Goal: Communication & Community: Answer question/provide support

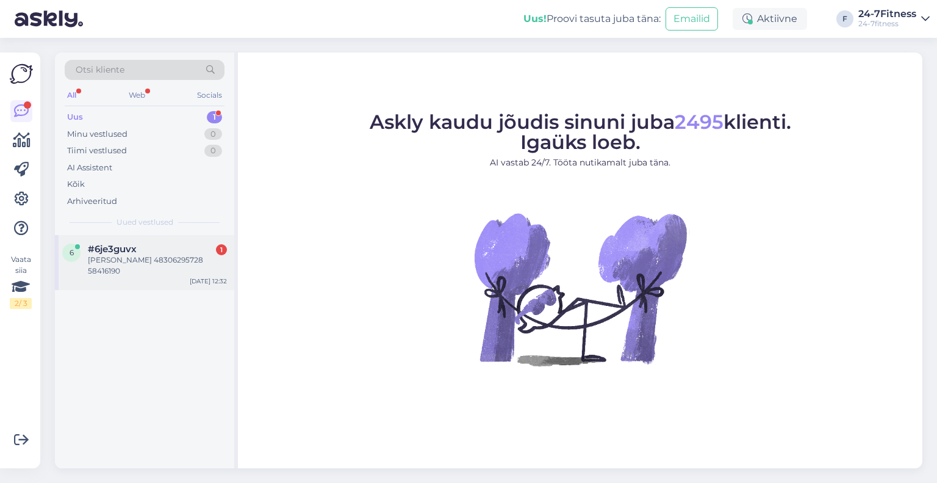
click at [171, 277] on div "6 #6je3guvx 1 [PERSON_NAME] 48306295728 58416190 [DATE] 12:32" at bounding box center [144, 262] width 179 height 55
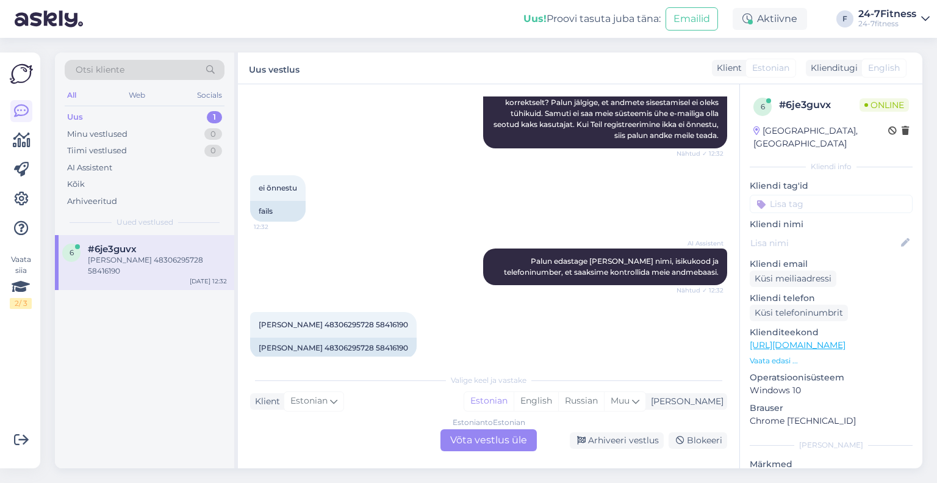
scroll to position [225, 0]
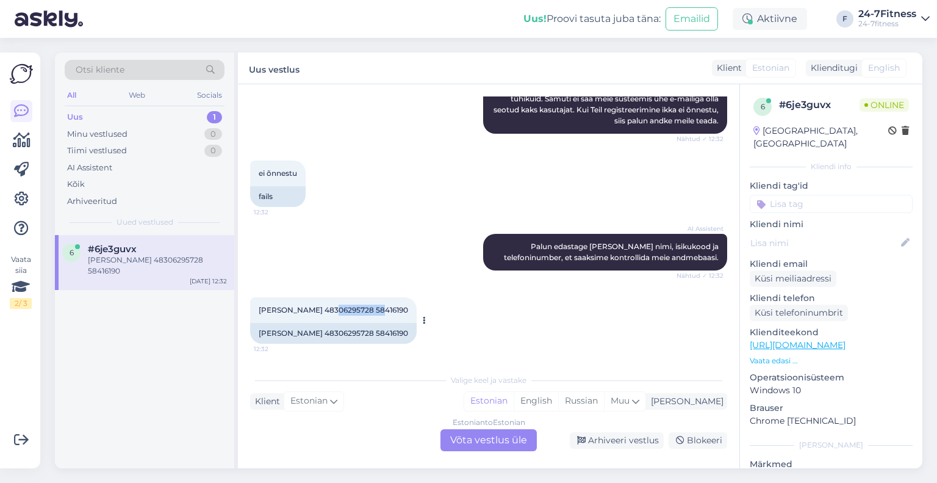
drag, startPoint x: 372, startPoint y: 308, endPoint x: 326, endPoint y: 309, distance: 46.4
click at [326, 309] on span "[PERSON_NAME] 48306295728 58416190" at bounding box center [333, 309] width 149 height 9
copy span "48306295728"
click at [329, 325] on div "[PERSON_NAME] 48306295728 58416190" at bounding box center [333, 333] width 167 height 21
drag, startPoint x: 322, startPoint y: 311, endPoint x: 240, endPoint y: 311, distance: 82.4
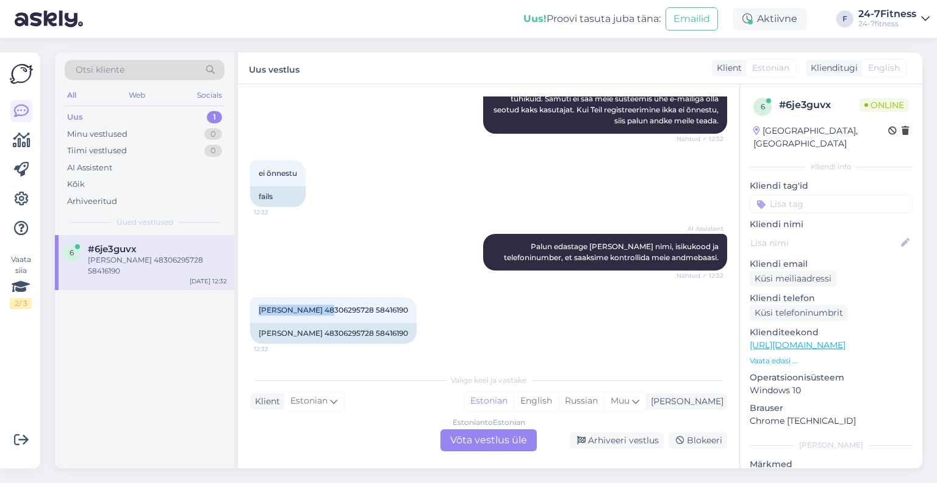
click at [240, 311] on div "Vestlus algas [DATE] Kuidas ma saan konto luua? Sisestan ID kaardi PIN koodi, k…" at bounding box center [489, 276] width 502 height 384
copy span "[PERSON_NAME]"
click at [491, 444] on div "Estonian to Estonian Võta vestlus üle" at bounding box center [489, 440] width 96 height 22
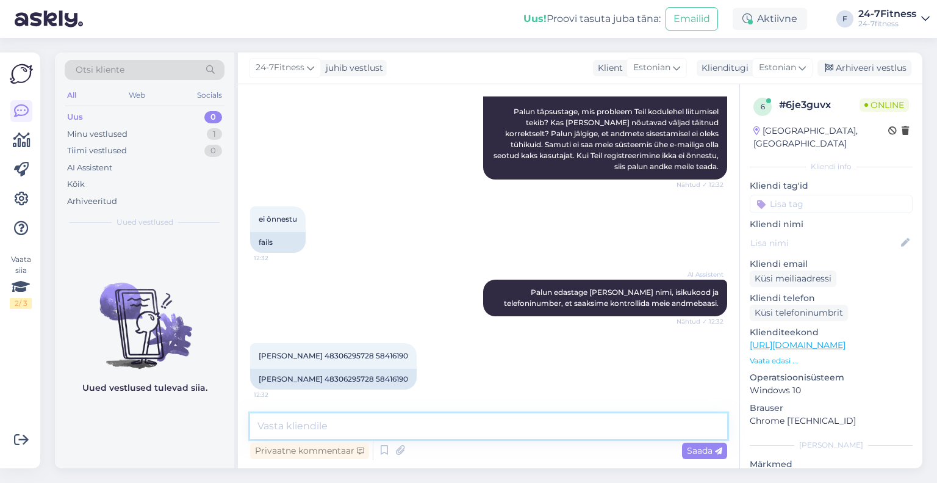
click at [431, 430] on textarea at bounding box center [488, 426] width 477 height 26
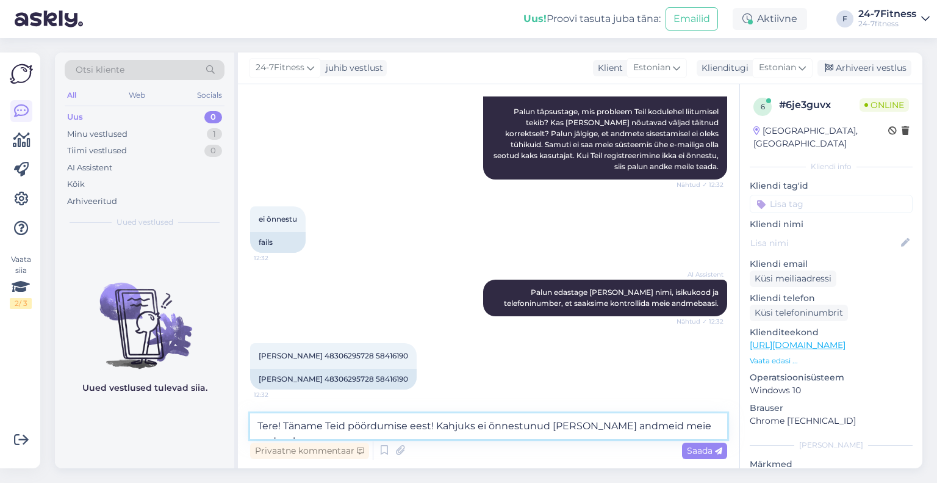
scroll to position [194, 0]
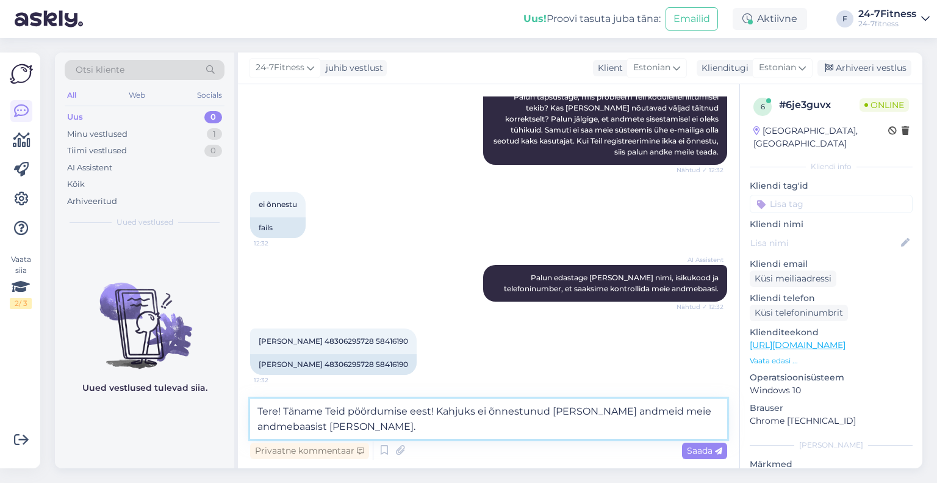
paste textarea "kodulehele saab mugavalt sisse logida ka [PERSON_NAME] ID-kaardita."
click at [361, 425] on textarea "Tere! Täname Teid pöördumise eest! Kahjuks ei õnnestunud [PERSON_NAME] andmeid …" at bounding box center [488, 418] width 477 height 40
drag, startPoint x: 442, startPoint y: 423, endPoint x: 422, endPoint y: 425, distance: 19.6
click at [422, 425] on textarea "Tere! Täname Teid pöördumise eest! Kahjuks ei õnnestunud [PERSON_NAME] andmeid …" at bounding box center [488, 418] width 477 height 40
click at [486, 425] on textarea "Tere! Täname Teid pöördumise eest! Kahjuks ei õnnestunud [PERSON_NAME] andmeid …" at bounding box center [488, 418] width 477 height 40
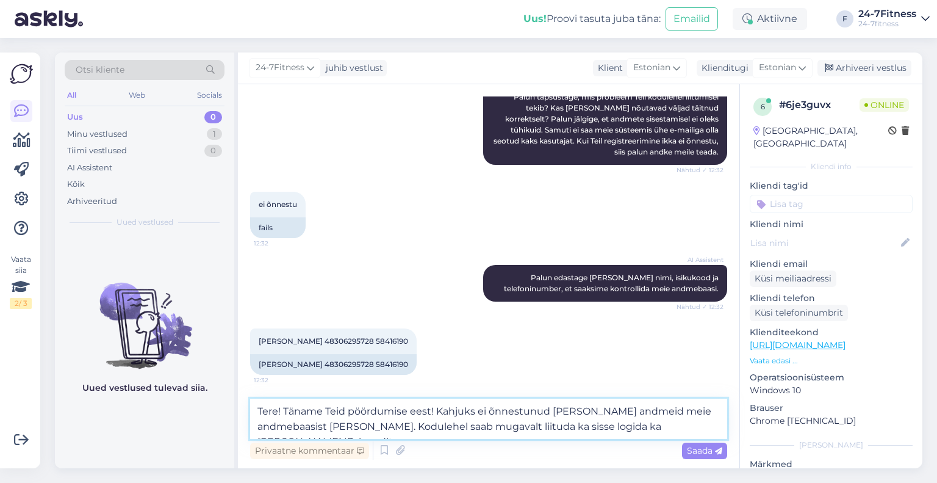
drag, startPoint x: 586, startPoint y: 426, endPoint x: 531, endPoint y: 432, distance: 55.3
click at [531, 432] on textarea "Tere! Täname Teid pöördumise eest! Kahjuks ei õnnestunud [PERSON_NAME] andmeid …" at bounding box center [488, 418] width 477 height 40
click at [637, 425] on textarea "Tere! Täname Teid pöördumise eest! Kahjuks ei õnnestunud [PERSON_NAME] andmeid …" at bounding box center [488, 418] width 477 height 40
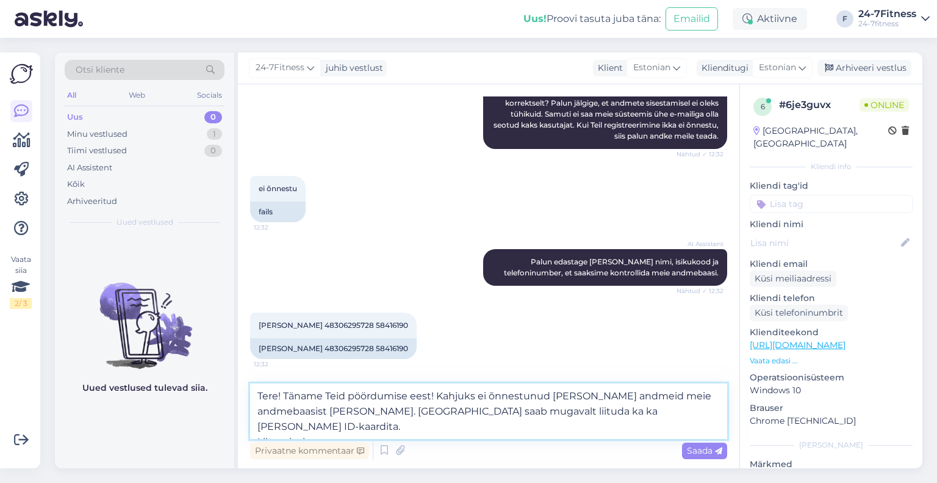
paste textarea "Spordiklubiga liitumiseks [PERSON_NAME] meie kodulehele [URL][DOMAIN_NAME] ja v…"
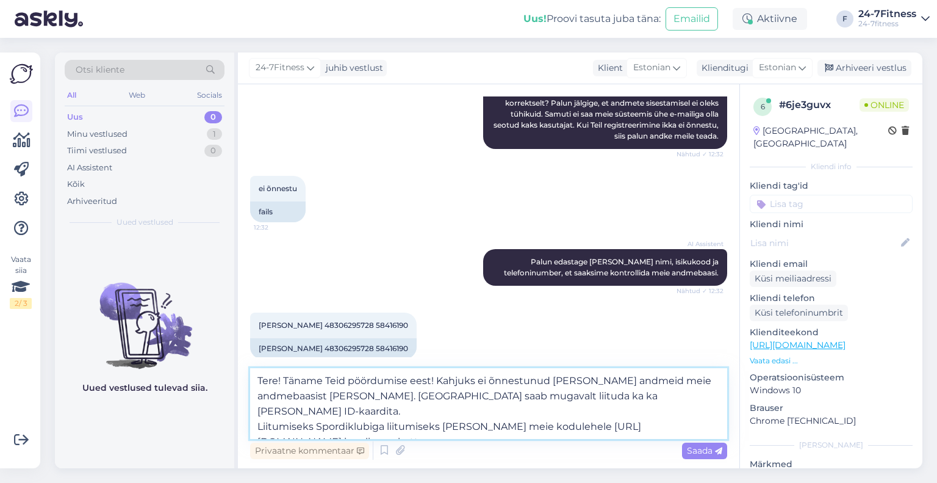
scroll to position [225, 0]
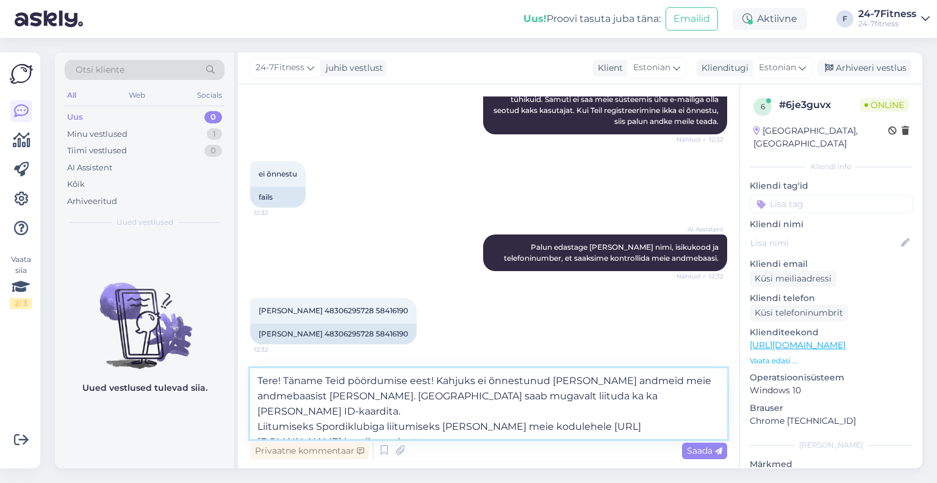
drag, startPoint x: 443, startPoint y: 408, endPoint x: 321, endPoint y: 409, distance: 122.0
click at [321, 409] on textarea "Tere! Täname Teid pöördumise eest! Kahjuks ei õnnestunud [PERSON_NAME] andmeid …" at bounding box center [488, 403] width 477 height 71
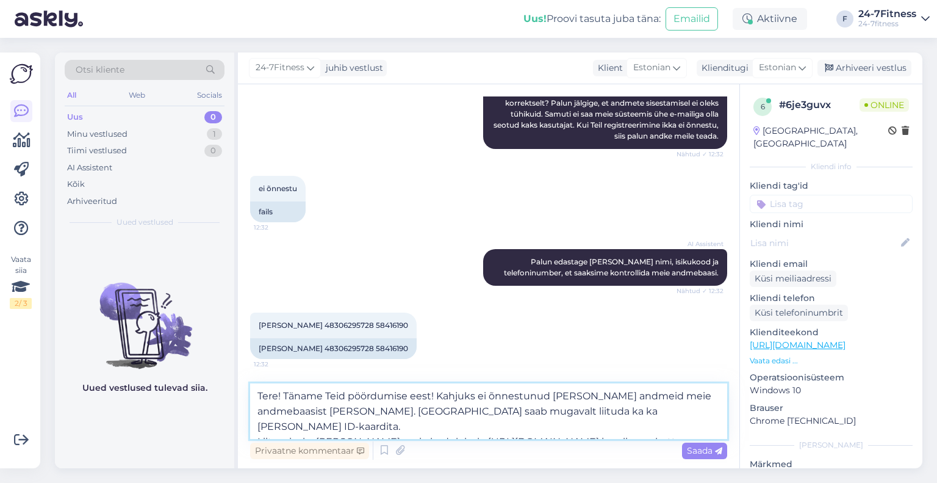
click at [659, 428] on textarea "Tere! Täname Teid pöördumise eest! Kahjuks ei õnnestunud [PERSON_NAME] andmeid …" at bounding box center [488, 411] width 477 height 56
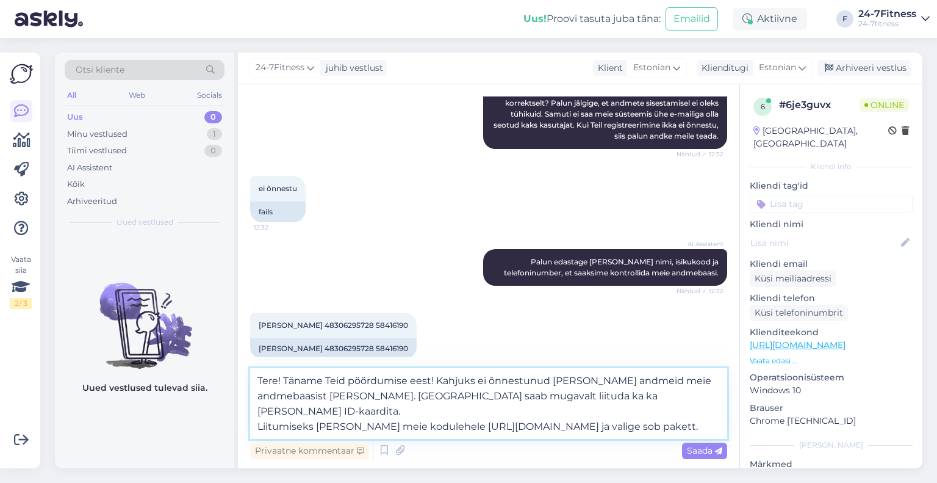
scroll to position [225, 0]
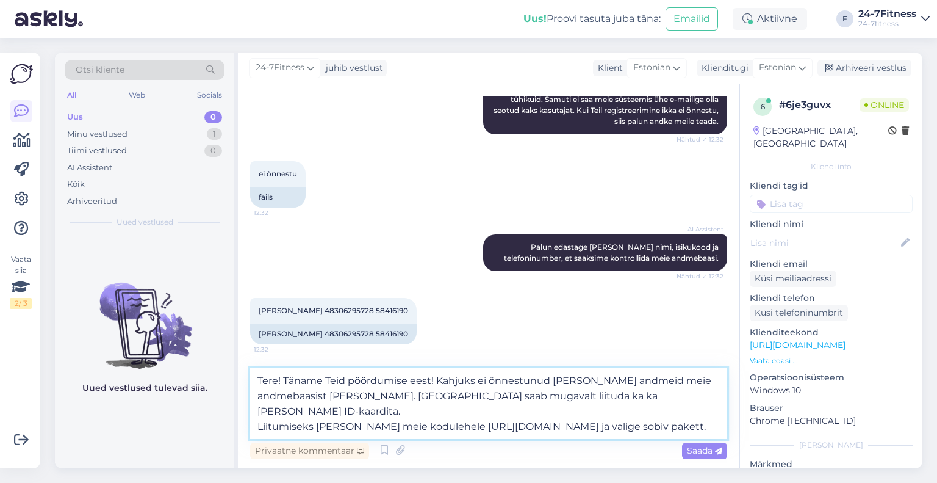
click at [328, 422] on textarea "Tere! Täname Teid pöördumise eest! Kahjuks ei õnnestunud [PERSON_NAME] andmeid …" at bounding box center [488, 403] width 477 height 71
paste textarea "[PERSON_NAME] vajutanud ,,[PERSON_NAME] ja kinnita [PERSON_NAME]''"
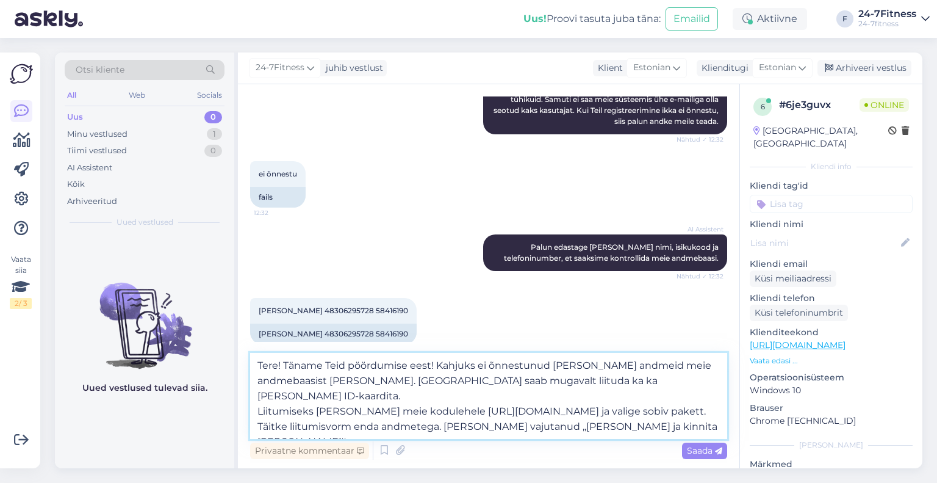
scroll to position [225, 0]
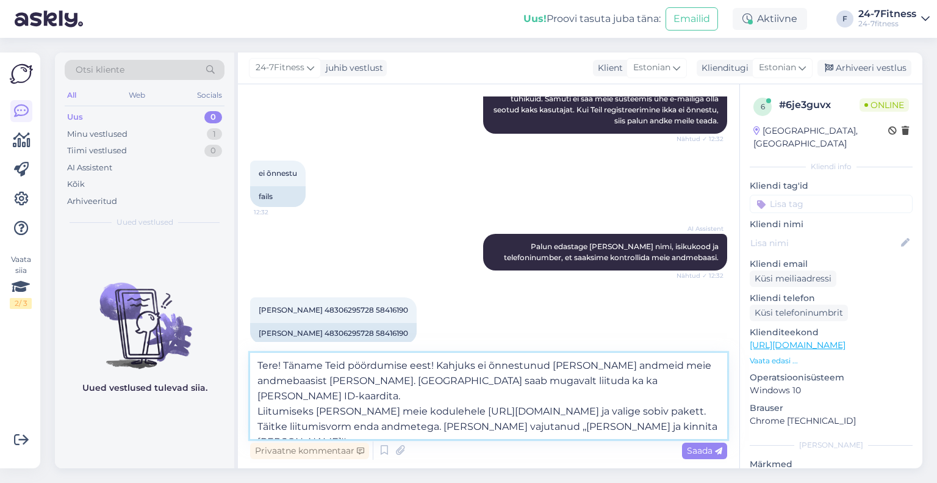
click at [396, 428] on textarea "Tere! Täname Teid pöördumise eest! Kahjuks ei õnnestunud [PERSON_NAME] andmeid …" at bounding box center [488, 396] width 477 height 86
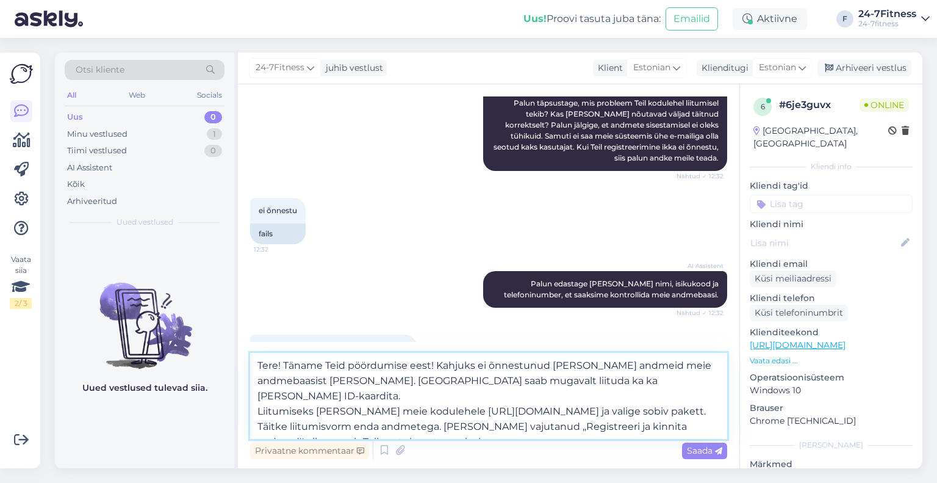
scroll to position [240, 0]
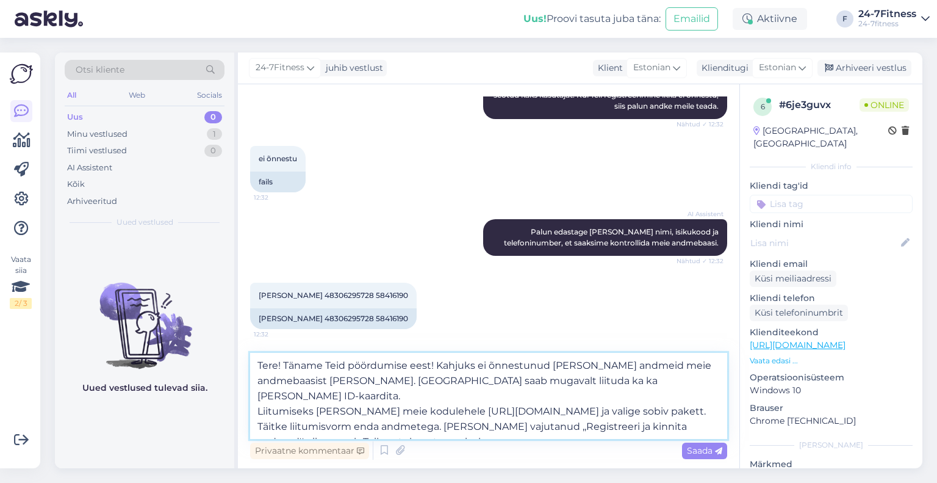
click at [498, 429] on textarea "Tere! Täname Teid pöördumise eest! Kahjuks ei õnnestunud [PERSON_NAME] andmeid …" at bounding box center [488, 396] width 477 height 86
type textarea "Tere! Täname Teid pöördumise eest! Kahjuks ei õnnestunud [PERSON_NAME] andmeid …"
click at [689, 450] on span "Saada" at bounding box center [704, 450] width 35 height 11
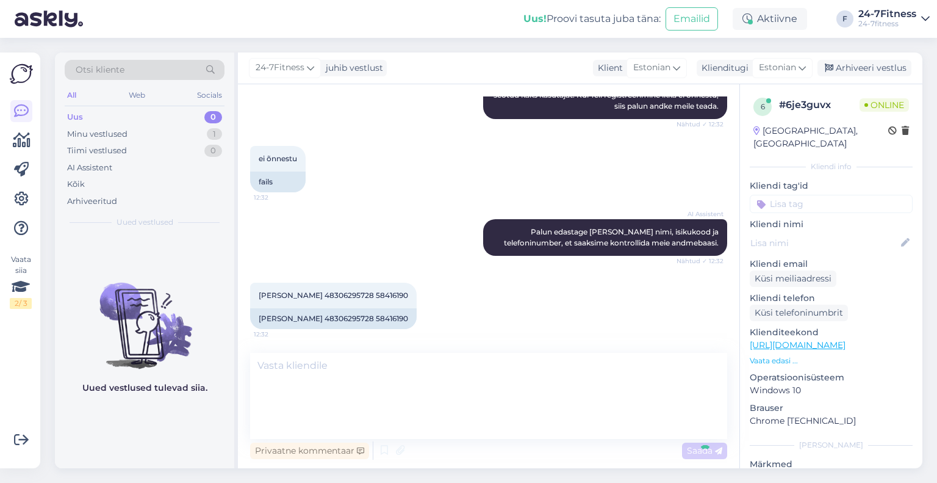
scroll to position [309, 0]
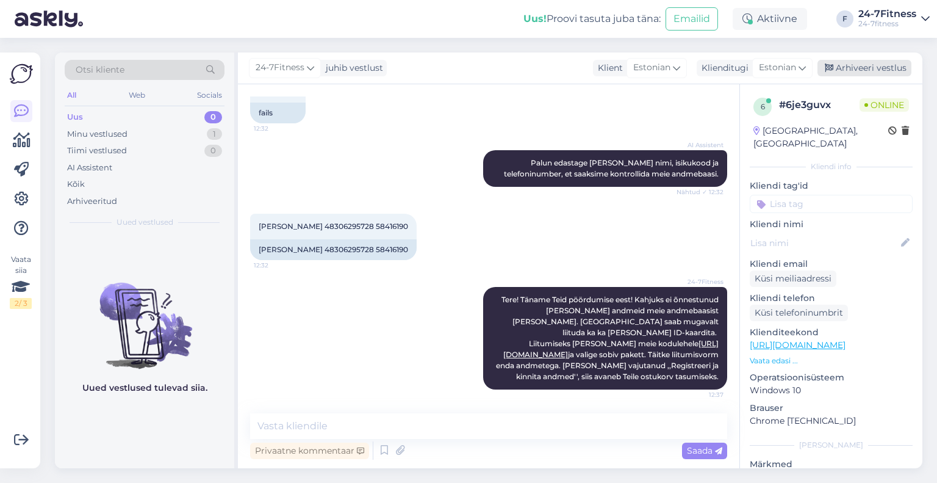
click at [858, 67] on div "Arhiveeri vestlus" at bounding box center [865, 68] width 94 height 16
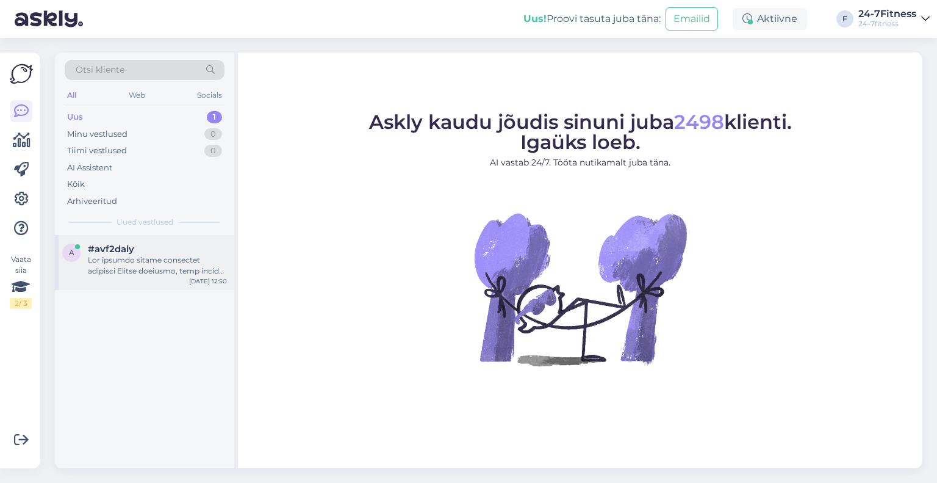
click at [151, 281] on div "a #avf2daly [DATE] 12:50" at bounding box center [144, 262] width 179 height 55
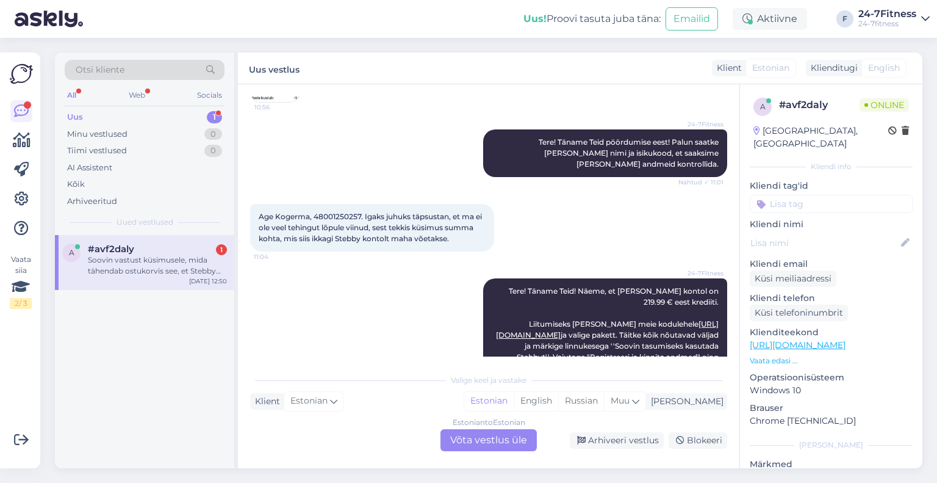
scroll to position [840, 0]
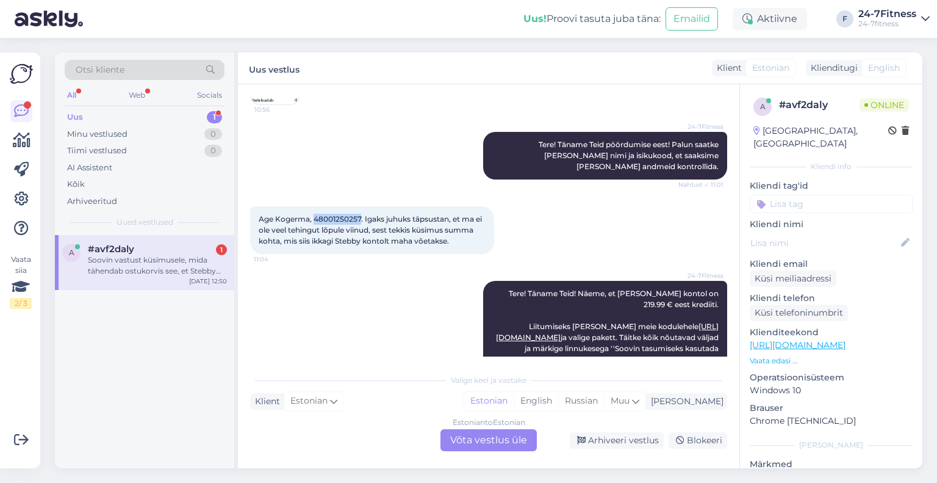
drag, startPoint x: 361, startPoint y: 217, endPoint x: 314, endPoint y: 218, distance: 47.0
click at [314, 218] on span "Age Kogerma, 48001250257. Igaks juhuks täpsustan, et ma ei ole veel tehingut lõ…" at bounding box center [371, 229] width 225 height 31
copy span "48001250257"
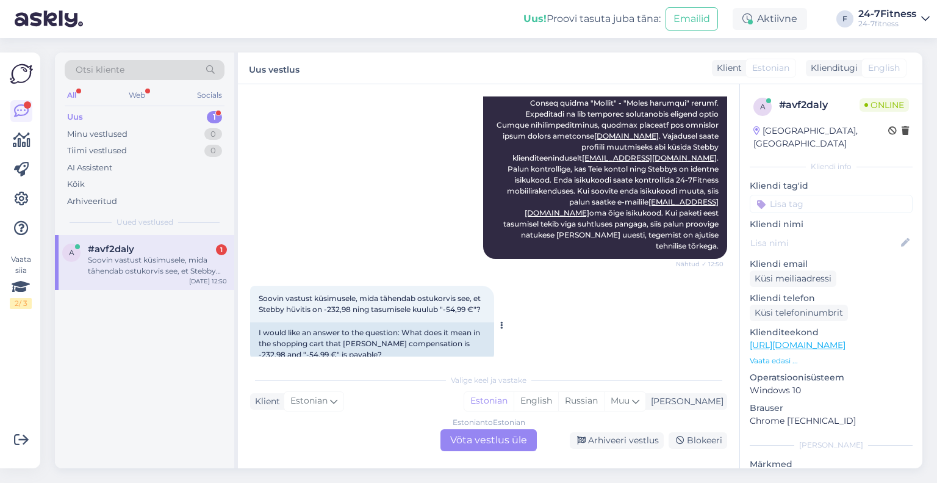
scroll to position [1572, 0]
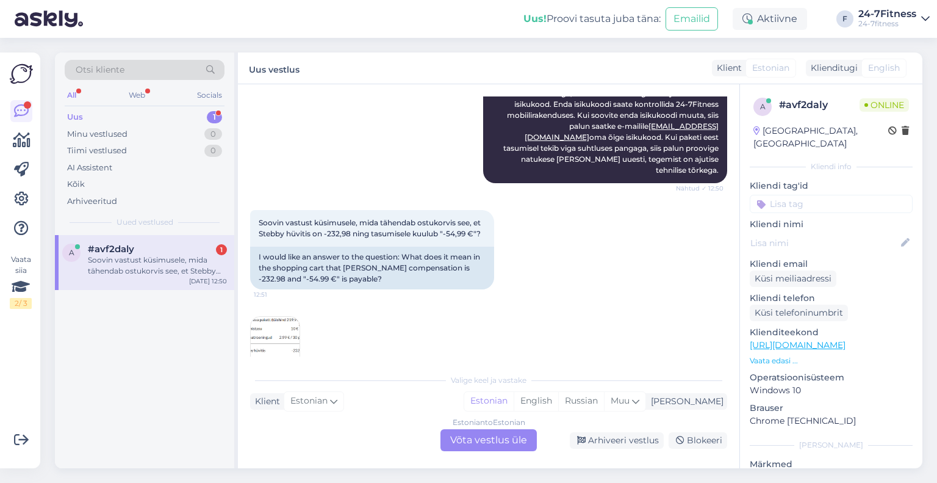
click at [285, 317] on img at bounding box center [275, 341] width 49 height 49
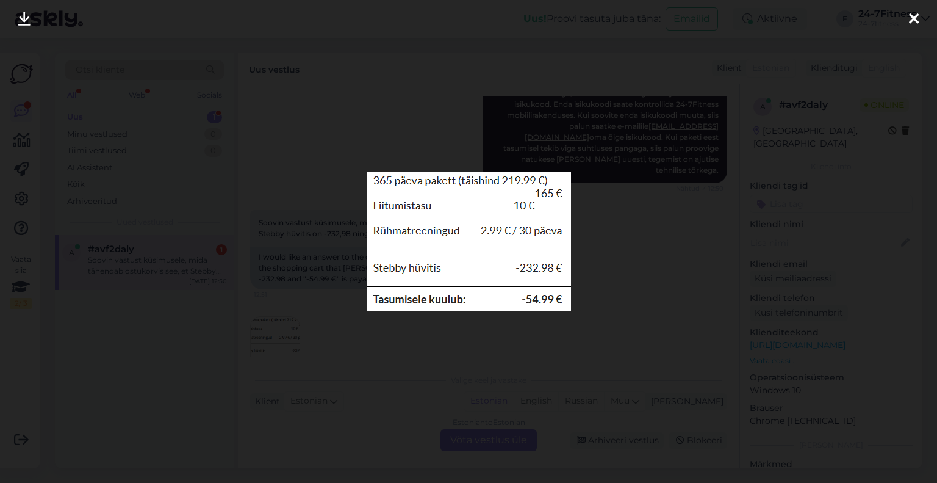
click at [910, 15] on icon at bounding box center [914, 20] width 10 height 16
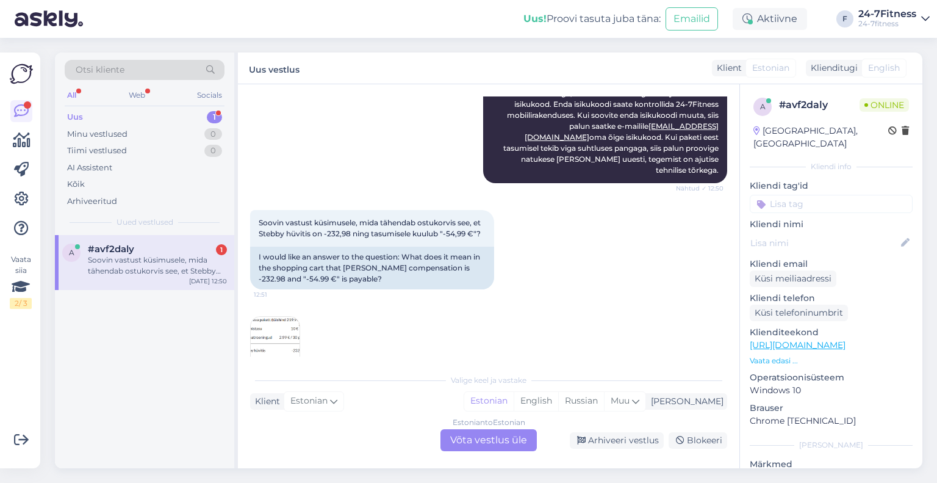
click at [479, 436] on div "Estonian to Estonian Võta vestlus üle" at bounding box center [489, 440] width 96 height 22
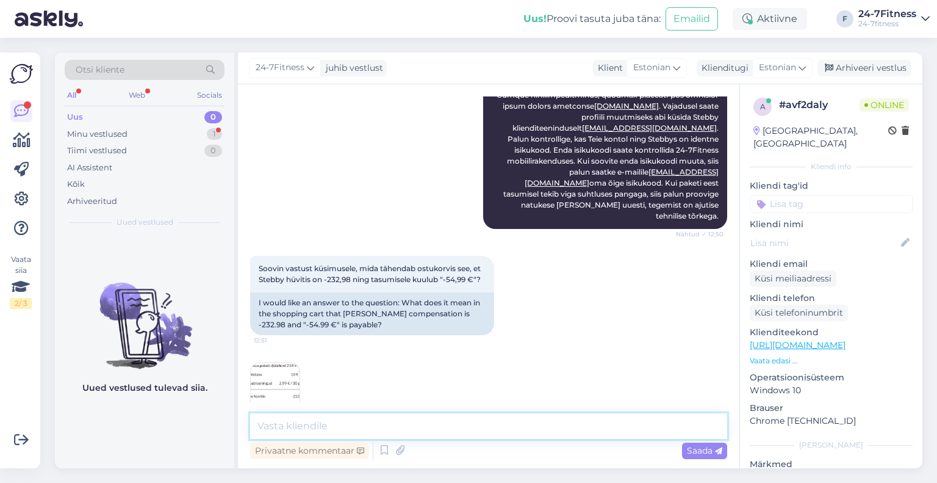
click at [329, 422] on textarea at bounding box center [488, 426] width 477 height 26
type textarea "T"
paste textarea "Meie näeme, et Teie Stebby kontol on 69,03 eurot vaba krediiti. Puuduolev summa…"
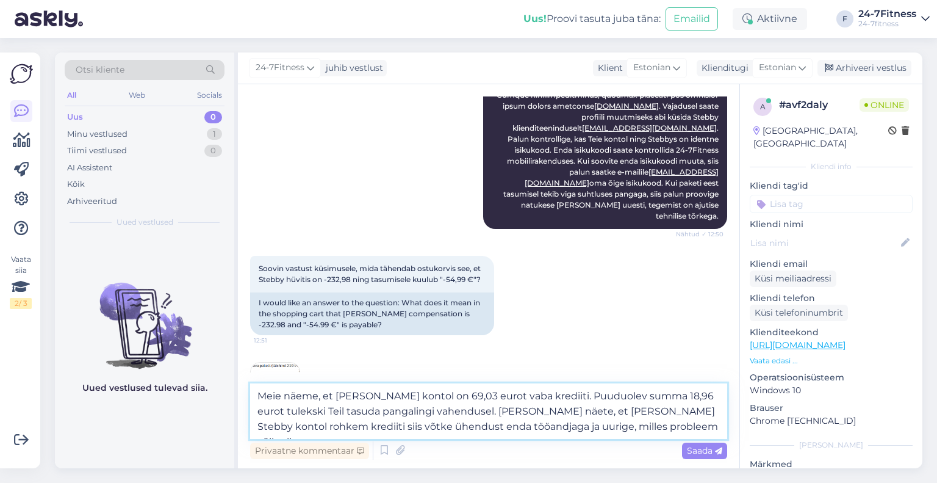
scroll to position [1557, 0]
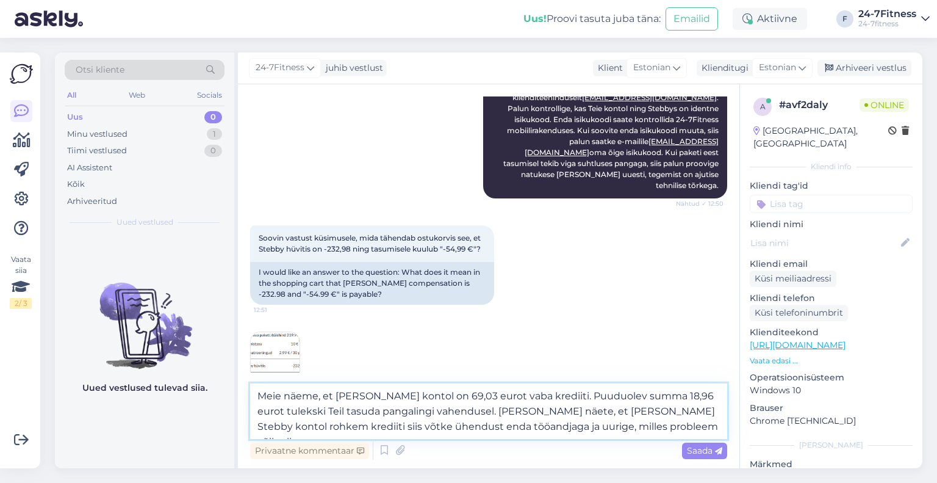
drag, startPoint x: 469, startPoint y: 395, endPoint x: 450, endPoint y: 395, distance: 18.9
click at [450, 395] on textarea "Meie näeme, et Teie Stebby kontol on 69,03 eurot vaba krediiti. Puuduolev summa…" at bounding box center [488, 411] width 477 height 56
paste textarea "219.99 €"
drag, startPoint x: 495, startPoint y: 412, endPoint x: 577, endPoint y: 395, distance: 84.1
click at [577, 395] on textarea "Meie näeme, et Teie Stebby kontol on 219.99 € eurot vaba krediiti. Puuduolev su…" at bounding box center [488, 411] width 477 height 56
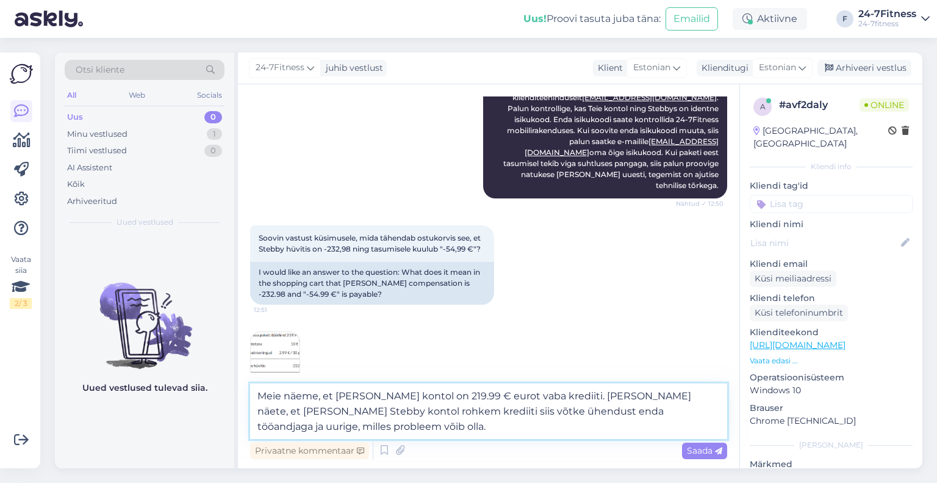
click at [366, 415] on textarea "Meie näeme, et Teie Stebby kontol on 219.99 € eurot vaba krediiti. Kui Teie näe…" at bounding box center [488, 411] width 477 height 56
click at [391, 407] on textarea "Meie näeme, et Teie Stebby kontol on 219.99 € eurot vaba krediiti. Kui Teie näe…" at bounding box center [488, 411] width 477 height 56
click at [361, 433] on textarea "Meie näeme, et Teie Stebby kontol on 219.99 € eurot vaba krediiti. Kui Teie näe…" at bounding box center [488, 411] width 477 height 56
click at [373, 427] on textarea "Meie näeme, et Teie Stebby kontol on 219.99 € eurot vaba krediiti. Kui Teie näe…" at bounding box center [488, 411] width 477 height 56
paste textarea "Saadame Teile kuvatõmmise meie vaatest (manuses)."
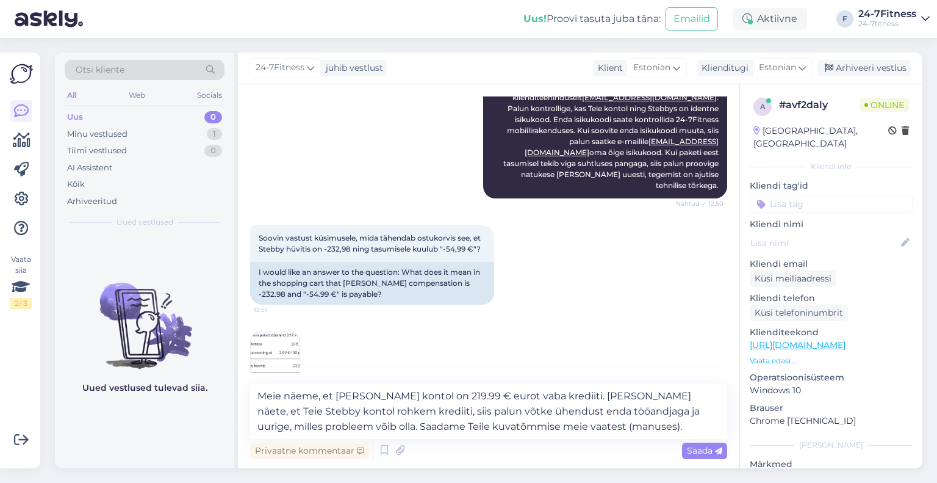
click at [437, 310] on div "Soovin vastust küsimusele, mida tähendab ostukorvis see, et Stebby hüvitis on -…" at bounding box center [488, 303] width 477 height 183
click at [590, 427] on textarea "Meie näeme, et Teie Stebby kontol on 219.99 € eurot vaba krediiti. Kui Teie näe…" at bounding box center [488, 411] width 477 height 56
click at [288, 333] on img at bounding box center [275, 356] width 49 height 49
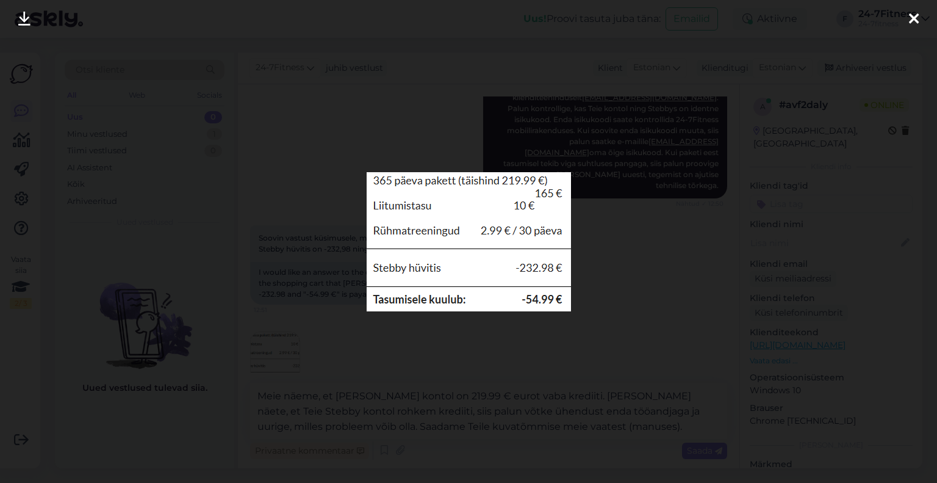
click at [914, 18] on icon at bounding box center [914, 20] width 10 height 16
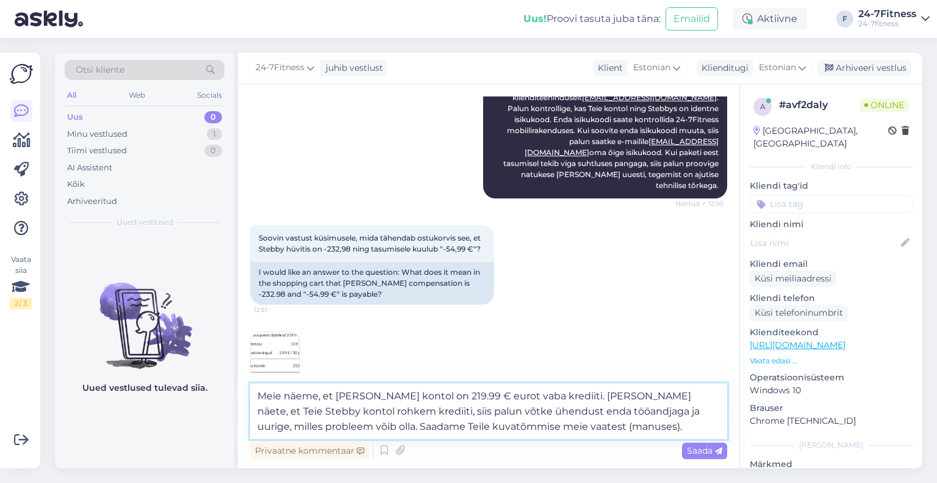
click at [585, 425] on textarea "Meie näeme, et Teie Stebby kontol on 219.99 € eurot vaba krediiti. Kui Teie näe…" at bounding box center [488, 411] width 477 height 56
click at [266, 392] on textarea "Meie näeme, et Teie Stebby kontol on 219.99 € eurot vaba krediiti. Kui Teie näe…" at bounding box center [488, 411] width 477 height 56
drag, startPoint x: 392, startPoint y: 395, endPoint x: 359, endPoint y: 395, distance: 32.9
click at [359, 395] on textarea "Paraku näeme meie näeme, et Teie Stebby kontol on 219.99 € eurot vaba krediiti.…" at bounding box center [488, 411] width 477 height 56
click at [627, 428] on textarea "Paraku näeme meie, et Teie Stebby kontol on 219.99 € eurot vaba krediiti. Kui T…" at bounding box center [488, 411] width 477 height 56
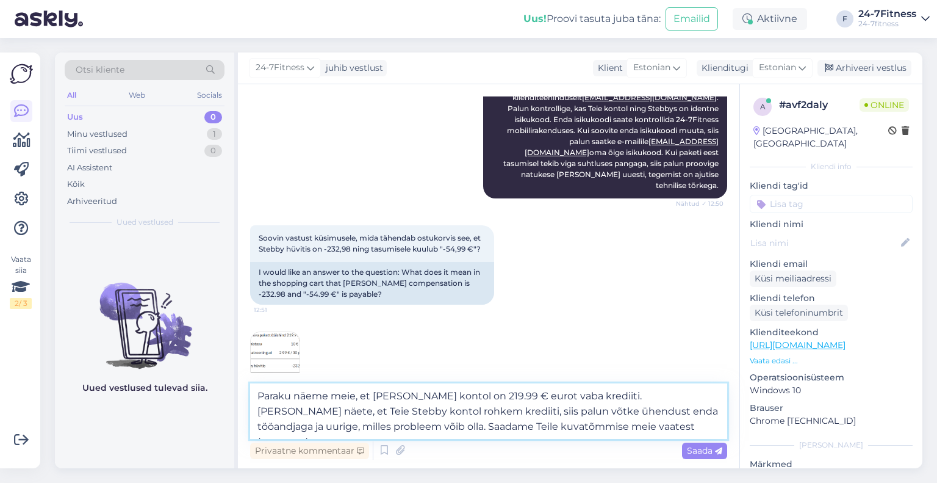
drag, startPoint x: 550, startPoint y: 391, endPoint x: 526, endPoint y: 395, distance: 24.7
click at [526, 395] on textarea "Paraku näeme meie, et Teie Stebby kontol on 219.99 € eurot vaba krediiti. Kui T…" at bounding box center [488, 411] width 477 height 56
click at [636, 432] on textarea "Paraku näeme meie, et Teie Stebby kontol on 219.99 € vaba krediiti. Kui Teie nä…" at bounding box center [488, 411] width 477 height 56
click at [403, 451] on icon at bounding box center [400, 450] width 17 height 18
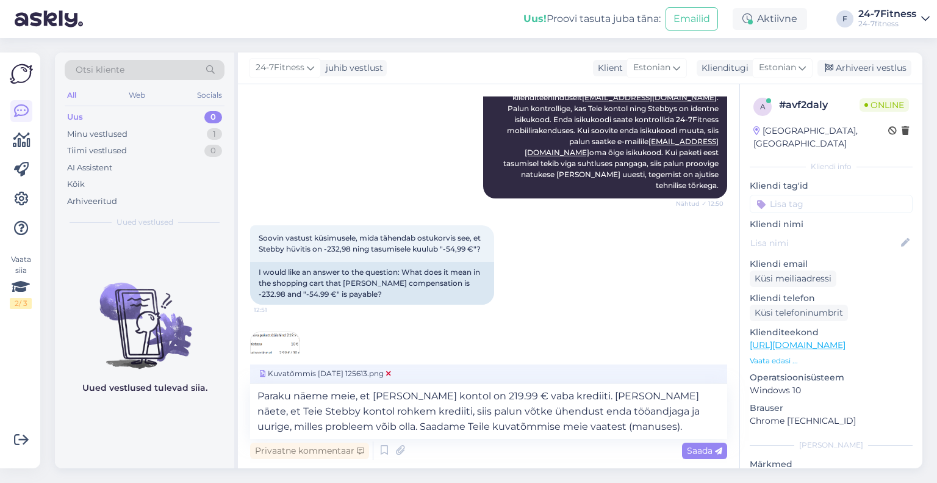
click at [375, 368] on span "Kuvatõmmis 2025-09-19 125613.png" at bounding box center [325, 373] width 136 height 11
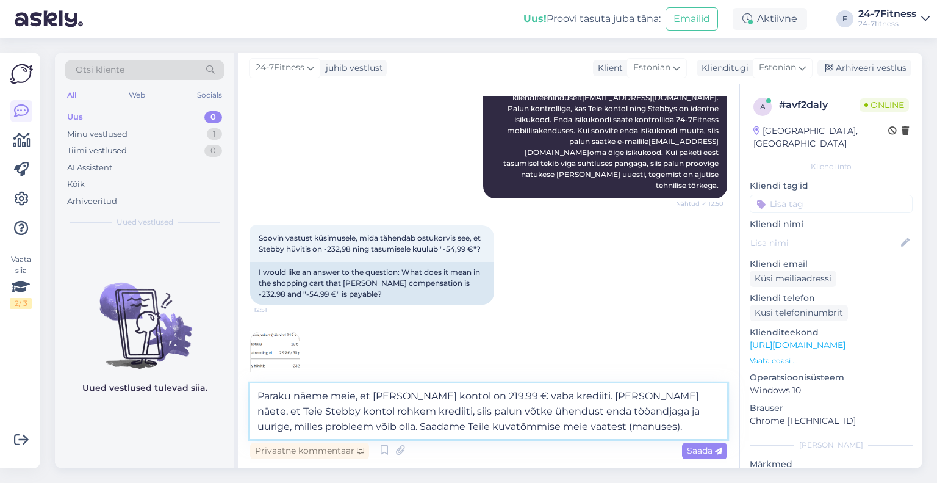
drag, startPoint x: 630, startPoint y: 425, endPoint x: 243, endPoint y: 397, distance: 388.5
click at [243, 397] on div "Vestlus algas Sep 19 2025 Tere! Kui liitun Fitness 24/7-ga, siis kas rühmatreen…" at bounding box center [489, 276] width 502 height 384
click at [403, 446] on icon at bounding box center [400, 450] width 17 height 18
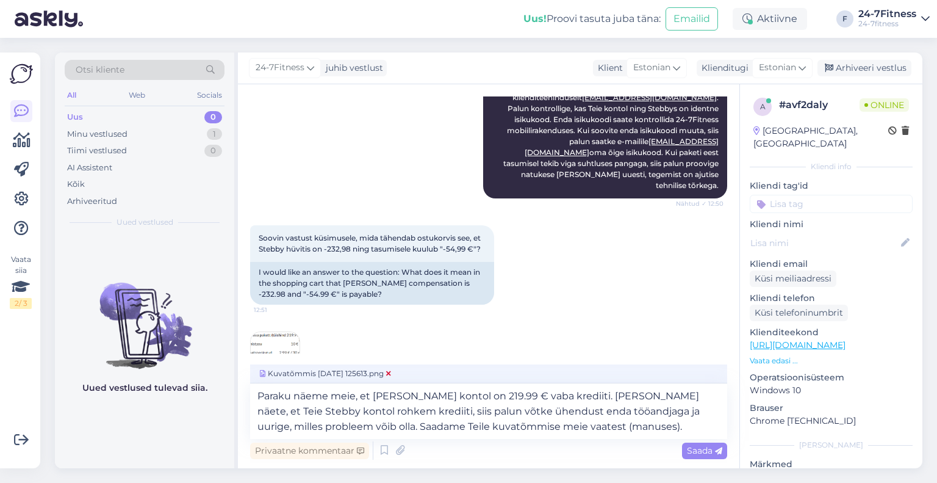
click at [394, 370] on span "Kuvatõmmis 2025-09-19 125613.png" at bounding box center [325, 373] width 136 height 11
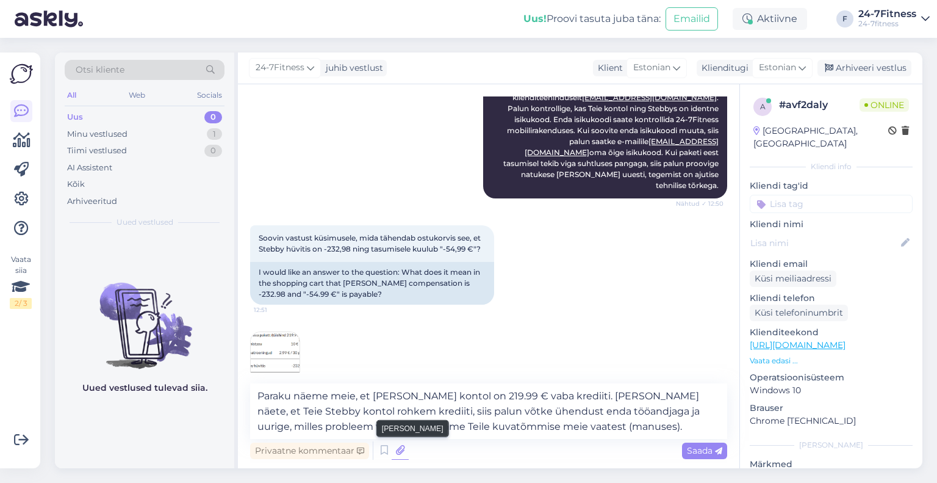
click at [403, 445] on icon at bounding box center [400, 450] width 17 height 18
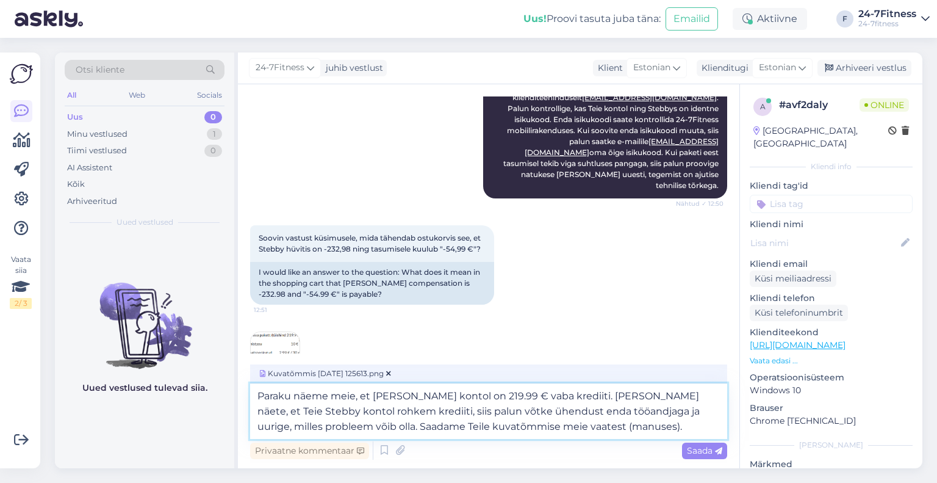
click at [628, 423] on textarea "Paraku näeme meie, et Teie Stebby kontol on 219.99 € vaba krediiti. Kui Teie nä…" at bounding box center [488, 411] width 477 height 56
click at [525, 397] on textarea "Paraku näeme meie, et Teie Stebby kontol on 219.99 € vaba krediiti. Kui Teie nä…" at bounding box center [488, 411] width 477 height 56
click at [668, 428] on textarea "Paraku näeme meie, et Teie Stebby kontol on 219.99 € eest vaba krediiti. Kui Te…" at bounding box center [488, 411] width 477 height 56
click at [630, 425] on textarea "Paraku näeme meie, et Teie Stebby kontol on 219.99 € eest vaba krediiti. Kui Te…" at bounding box center [488, 411] width 477 height 56
drag, startPoint x: 611, startPoint y: 425, endPoint x: 571, endPoint y: 426, distance: 39.7
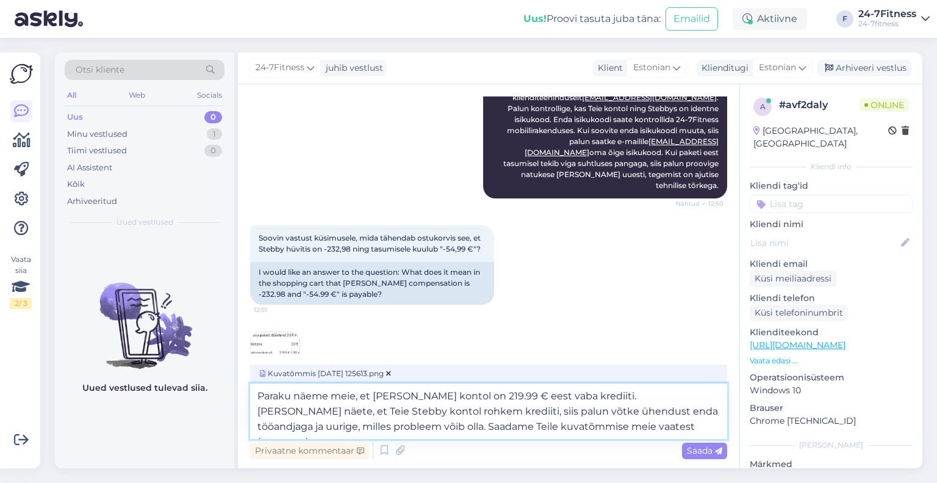
click at [571, 426] on textarea "Paraku näeme meie, et Teie Stebby kontol on 219.99 € eest vaba krediiti. Kui Te…" at bounding box center [488, 411] width 477 height 56
type textarea "Paraku näeme meie, et Teie Stebby kontol on 219.99 € eest vaba krediiti. Kui Te…"
click at [696, 452] on span "Saada" at bounding box center [704, 450] width 35 height 11
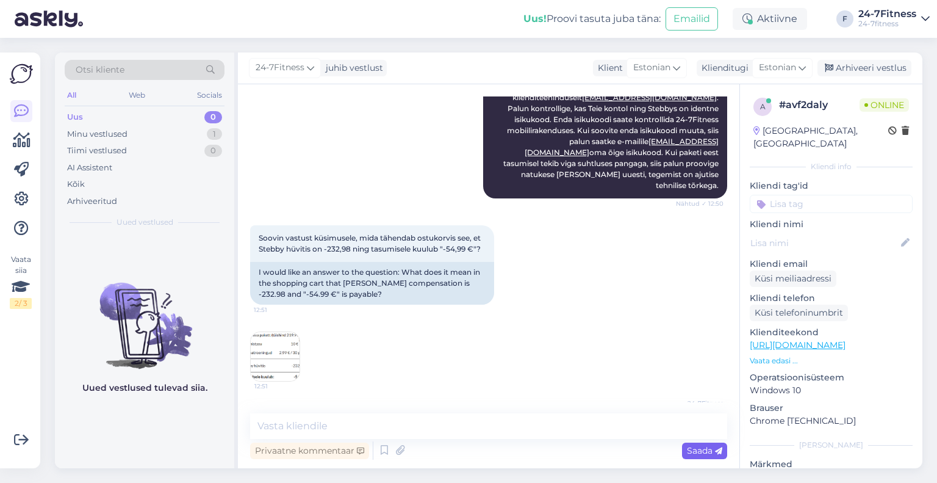
scroll to position [1699, 0]
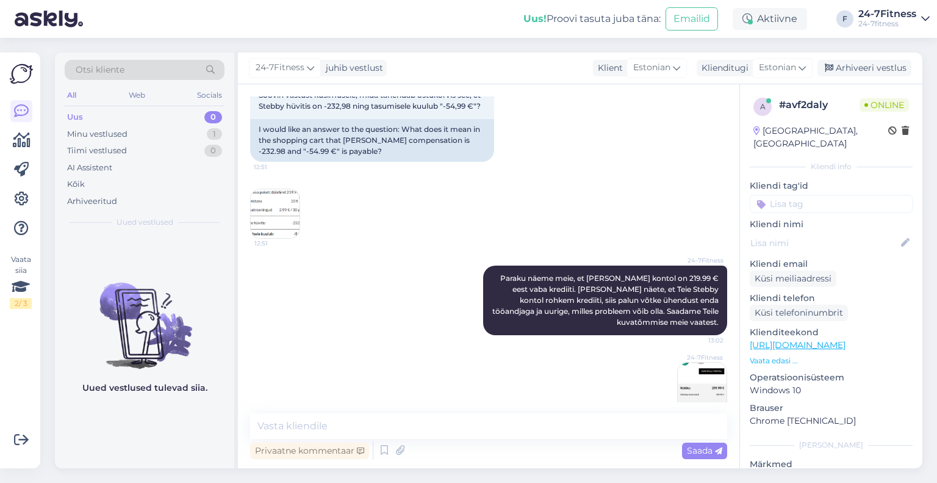
click at [696, 363] on img at bounding box center [702, 386] width 49 height 49
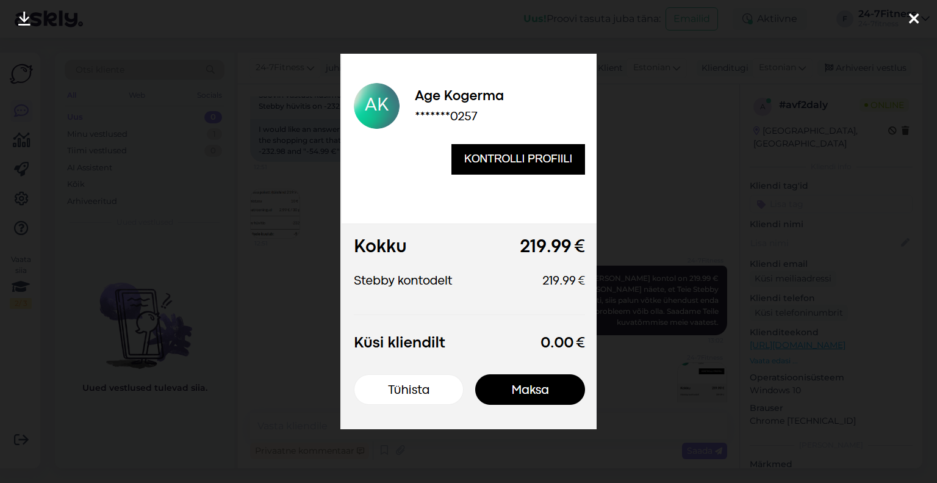
click at [913, 17] on icon at bounding box center [914, 20] width 10 height 16
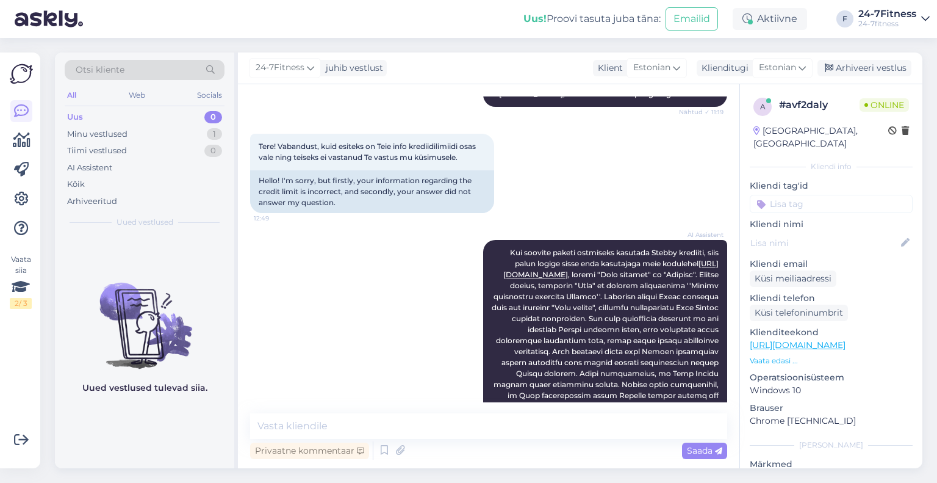
scroll to position [1162, 0]
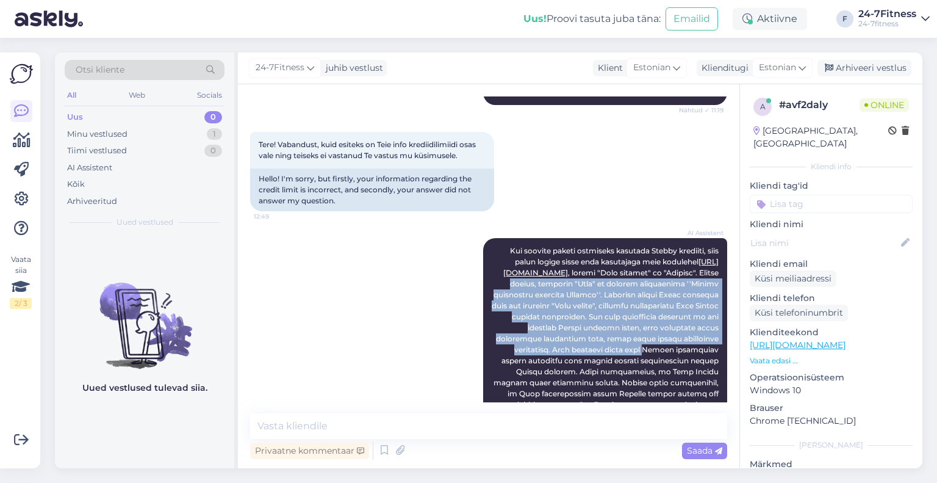
drag, startPoint x: 738, startPoint y: 270, endPoint x: 732, endPoint y: 347, distance: 76.5
click at [732, 347] on div "Vestlus algas Sep 19 2025 Tere! Kui liitun Fitness 24/7-ga, siis kas rühmatreen…" at bounding box center [489, 276] width 502 height 384
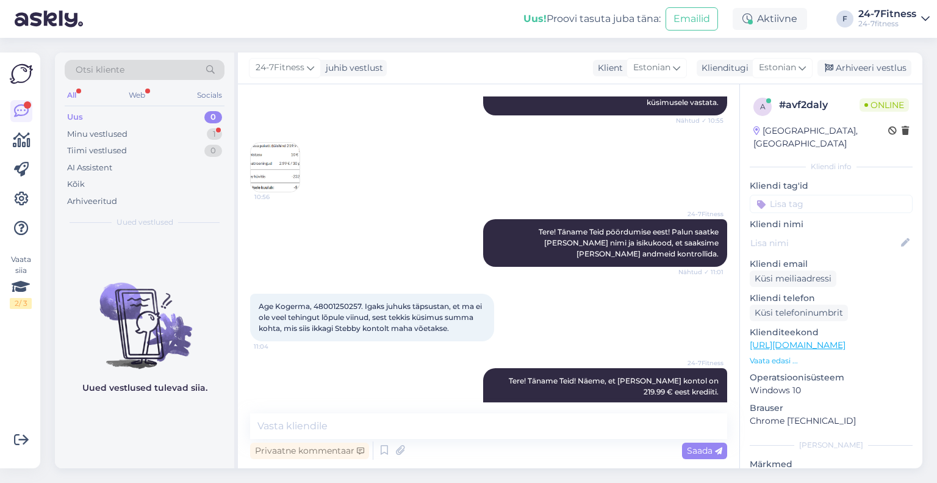
scroll to position [700, 0]
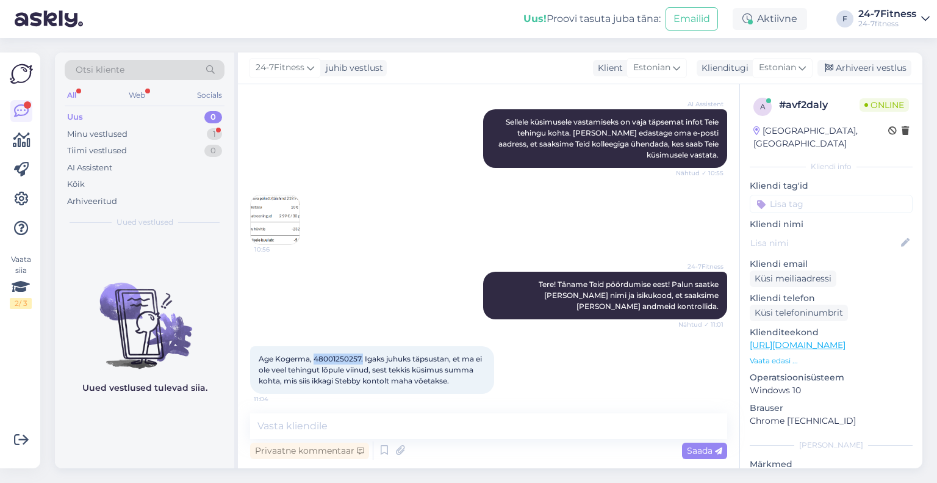
drag, startPoint x: 362, startPoint y: 356, endPoint x: 315, endPoint y: 358, distance: 47.0
click at [315, 358] on span "Age Kogerma, 48001250257. Igaks juhuks täpsustan, et ma ei ole veel tehingut lõ…" at bounding box center [371, 369] width 225 height 31
copy span "48001250257."
click at [292, 214] on img at bounding box center [275, 219] width 49 height 49
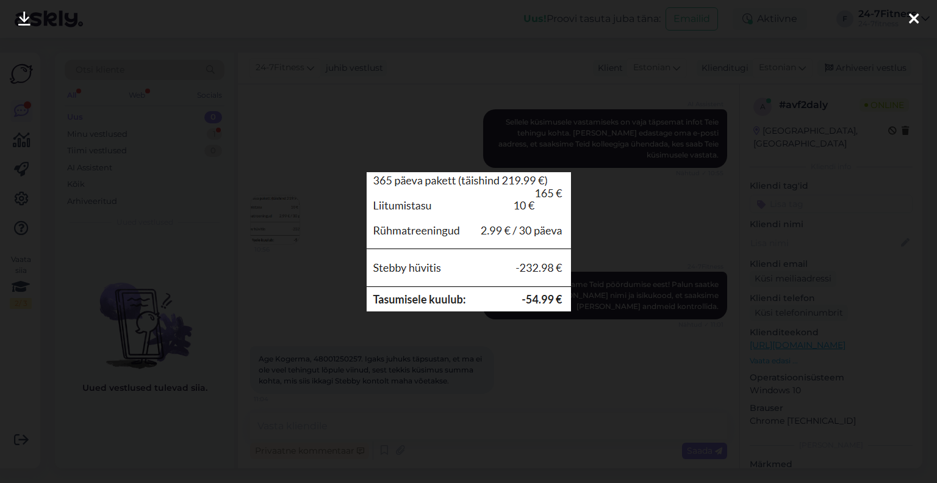
click at [924, 13] on div at bounding box center [914, 19] width 24 height 38
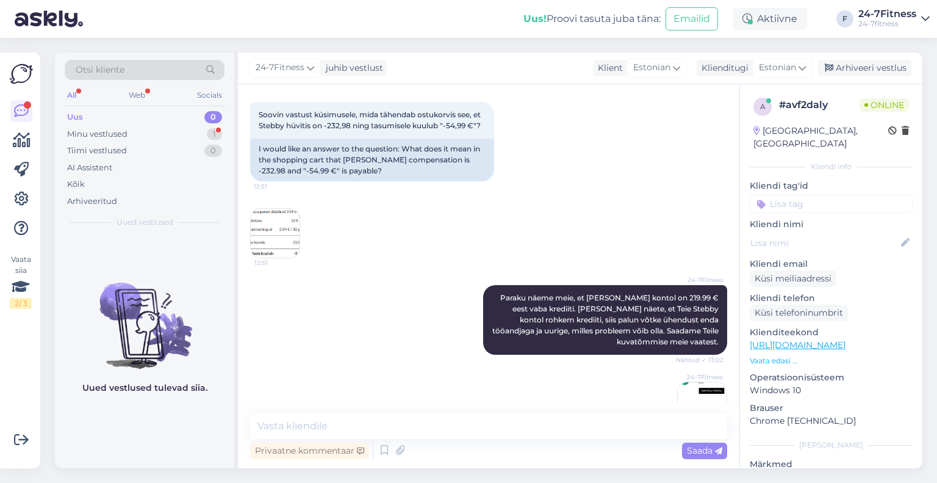
scroll to position [1676, 0]
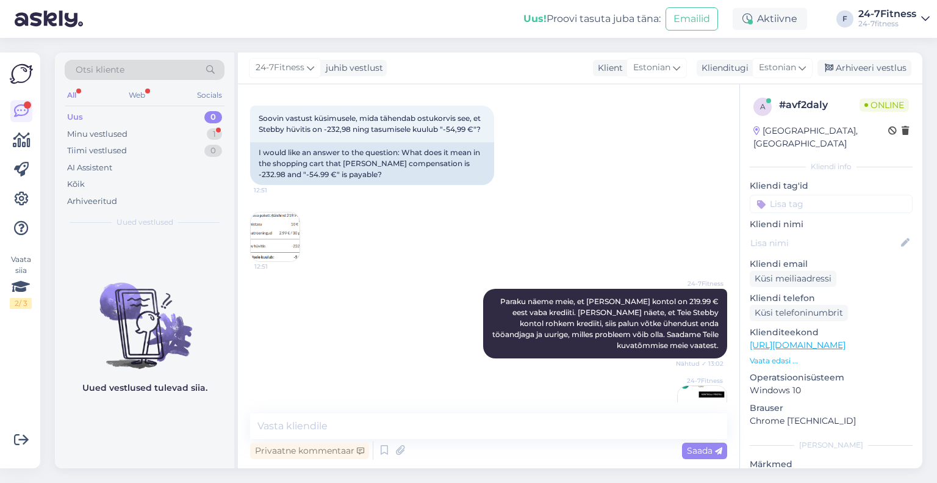
click at [281, 212] on img at bounding box center [275, 236] width 49 height 49
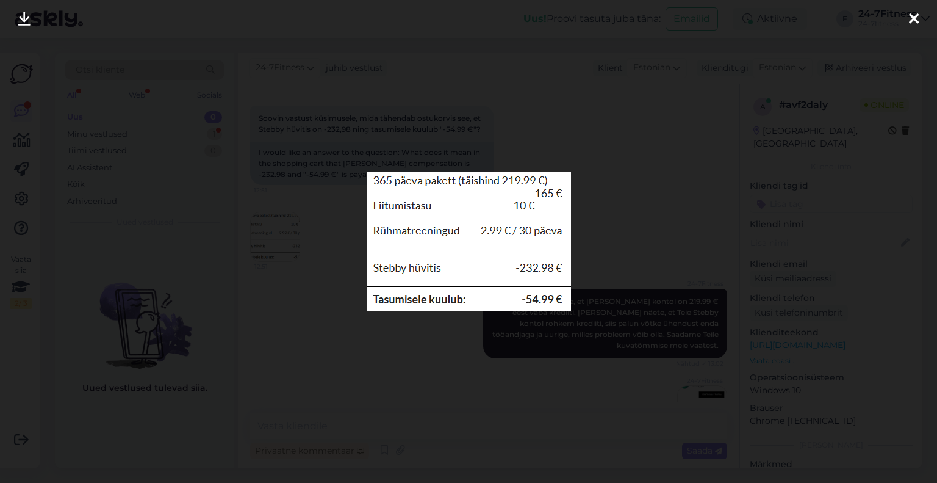
click at [29, 24] on icon at bounding box center [24, 20] width 12 height 16
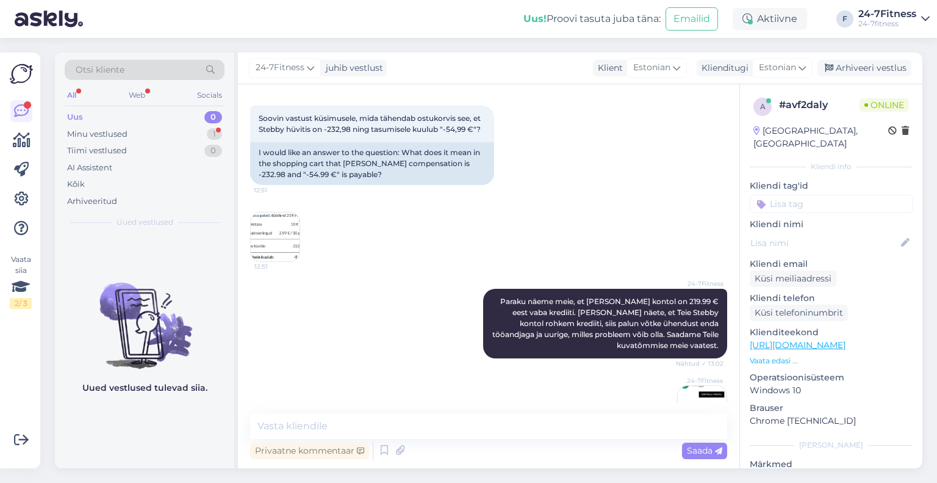
click at [281, 212] on img at bounding box center [275, 236] width 49 height 49
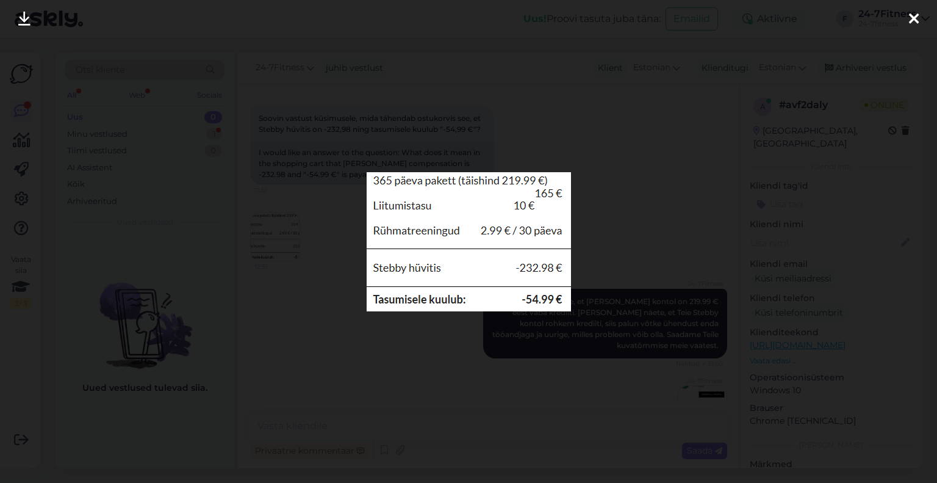
click at [924, 19] on div at bounding box center [914, 19] width 24 height 38
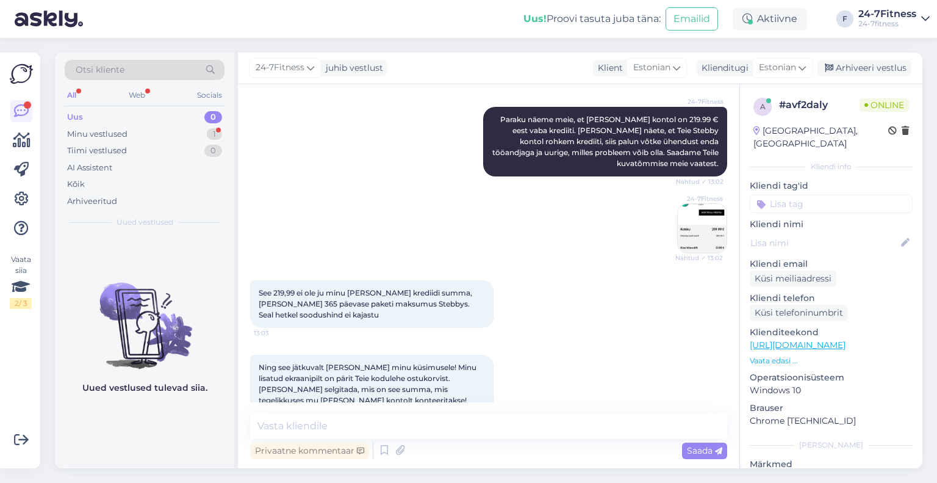
scroll to position [1859, 0]
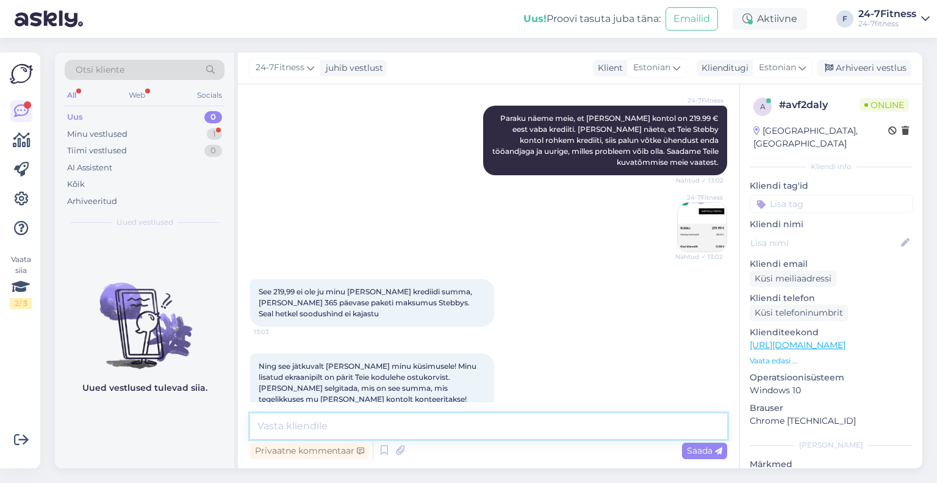
click at [391, 420] on textarea at bounding box center [488, 426] width 477 height 26
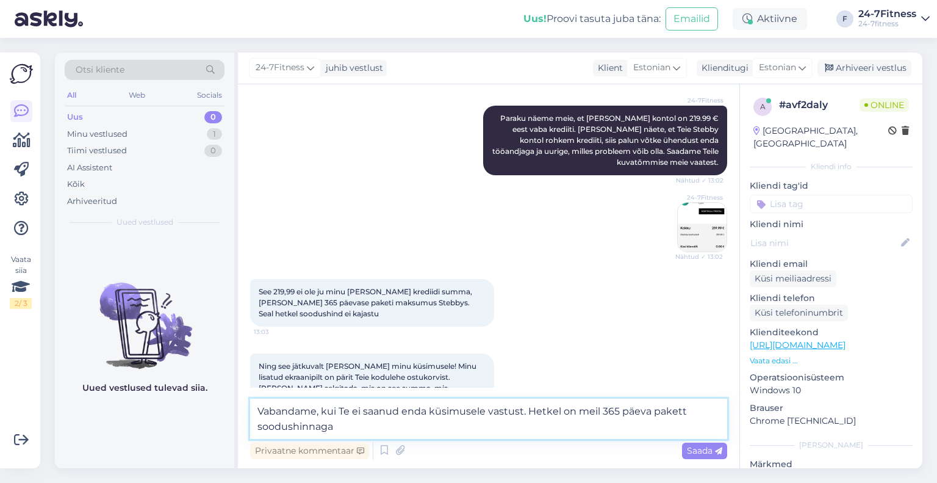
paste textarea "165 €"
paste textarea "Rühmatreeningute paketi maksumus arvestatakse terve paketi perioodi ulatuses."
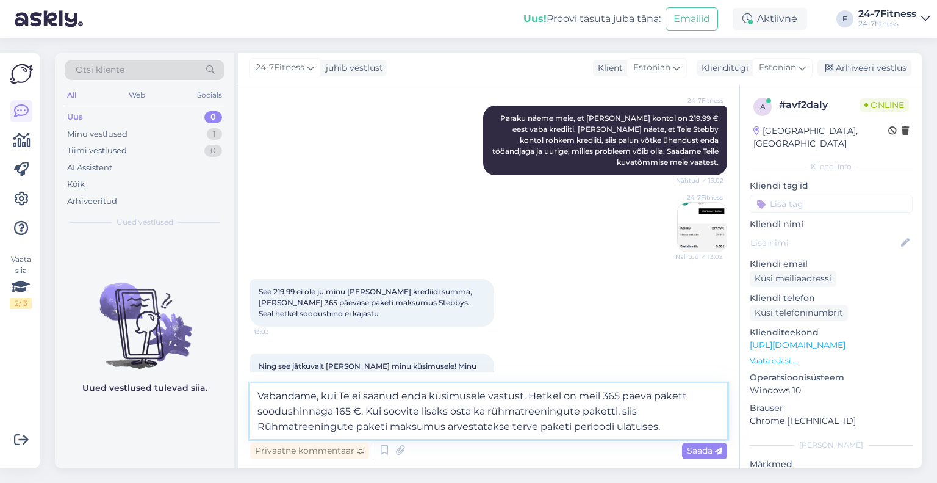
click at [264, 421] on textarea "Vabandame, kui Te ei saanud enda küsimusele vastust. Hetkel on meil 365 päeva p…" at bounding box center [488, 411] width 477 height 56
click at [659, 430] on textarea "Vabandame, kui Te ei saanud enda küsimusele vastust. Hetkel on meil 365 päeva p…" at bounding box center [488, 411] width 477 height 56
paste textarea "Esmasele liitujale lisandub esimesele ostule lisaks paketitasule 10 € liitumist…"
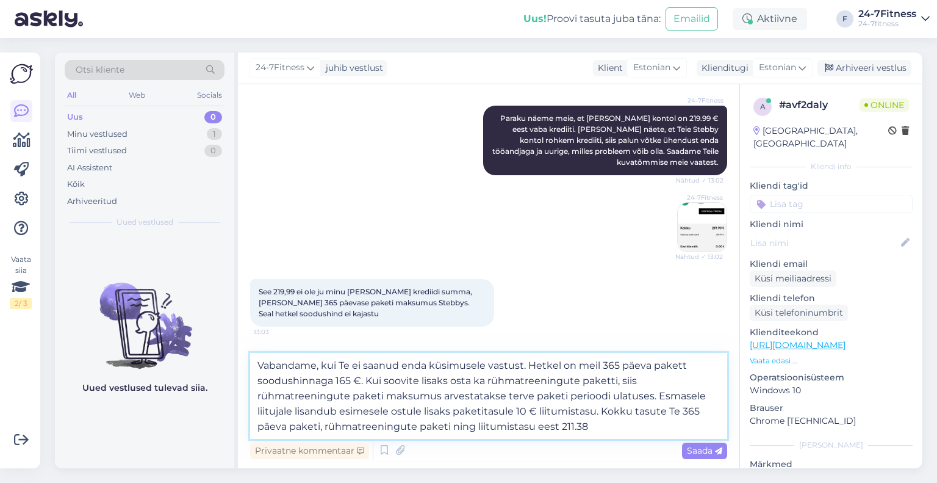
drag, startPoint x: 361, startPoint y: 379, endPoint x: 355, endPoint y: 378, distance: 6.1
click at [355, 378] on textarea "Vabandame, kui Te ei saanud enda küsimusele vastust. Hetkel on meil 365 päeva p…" at bounding box center [488, 396] width 477 height 86
click at [617, 420] on textarea "Vabandame, kui Te ei saanud enda küsimusele vastust. Hetkel on meil 365 päeva p…" at bounding box center [488, 396] width 477 height 86
paste textarea "€"
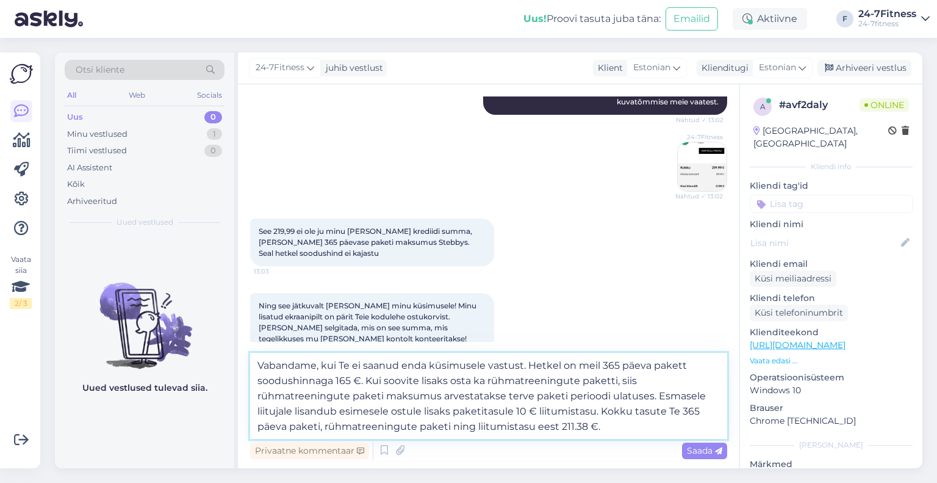
click at [626, 422] on textarea "Vabandame, kui Te ei saanud enda küsimusele vastust. Hetkel on meil 365 päeva p…" at bounding box center [488, 396] width 477 height 86
click at [610, 425] on textarea "Vabandame, kui Te ei saanud enda küsimusele vastust. Hetkel on meil 365 päeva p…" at bounding box center [488, 396] width 477 height 86
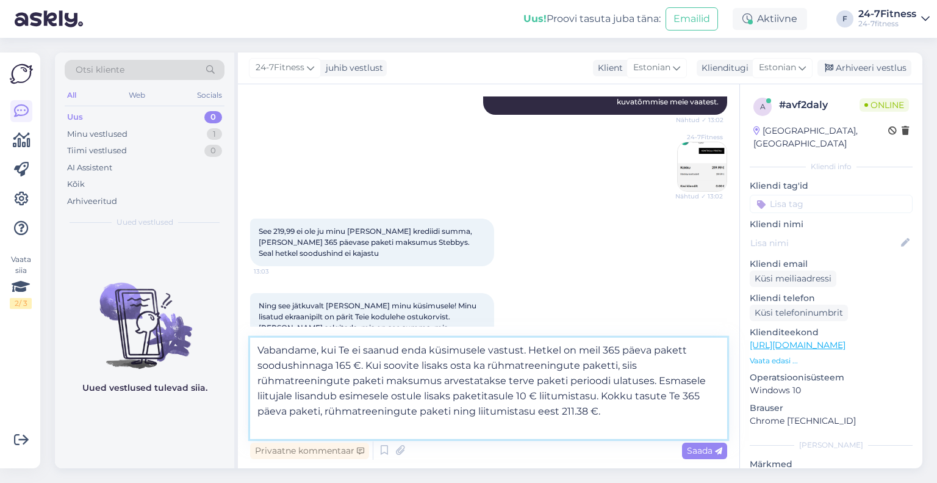
scroll to position [0, 0]
click at [275, 429] on textarea "Vabandame, kui Te ei saanud enda küsimusele vastust. Hetkel on meil 365 päeva p…" at bounding box center [488, 387] width 477 height 101
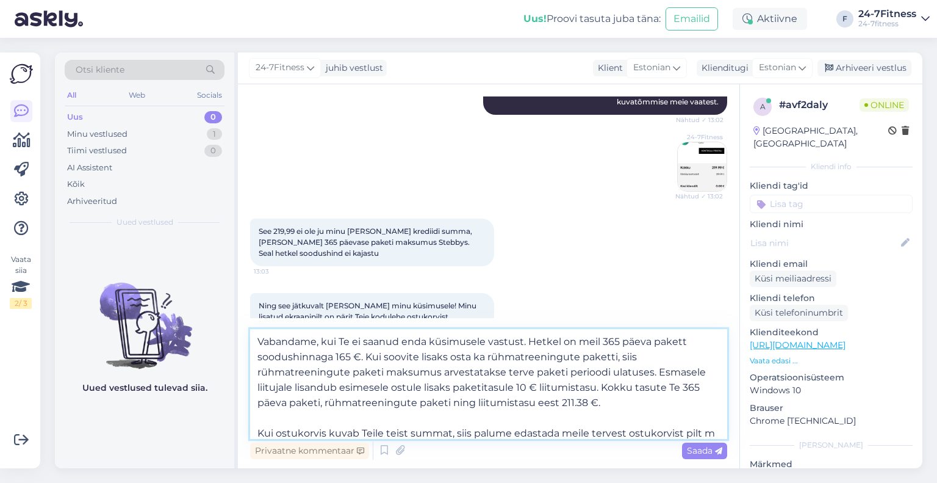
scroll to position [15, 0]
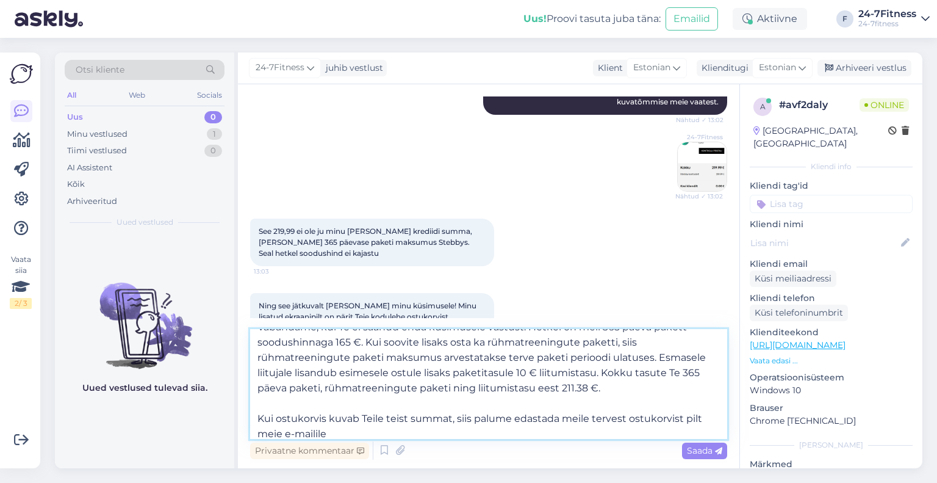
paste textarea "info@24-7fitness.ee"
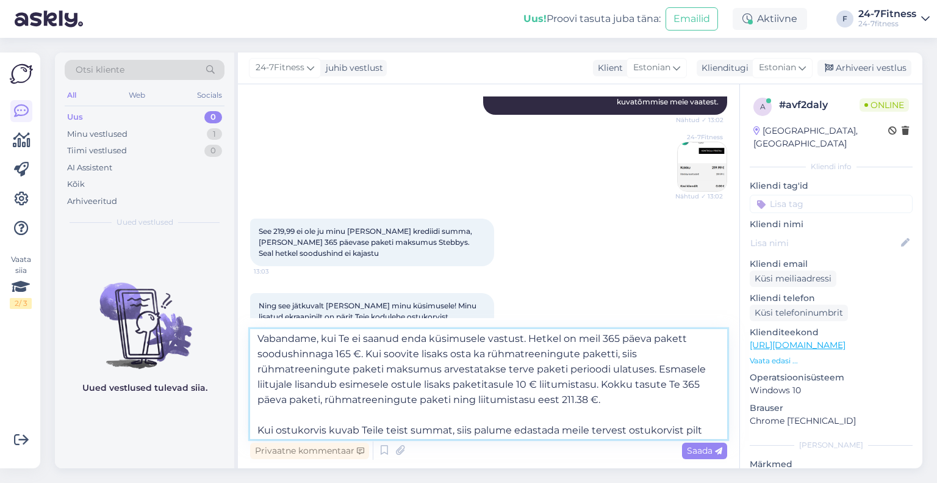
scroll to position [0, 0]
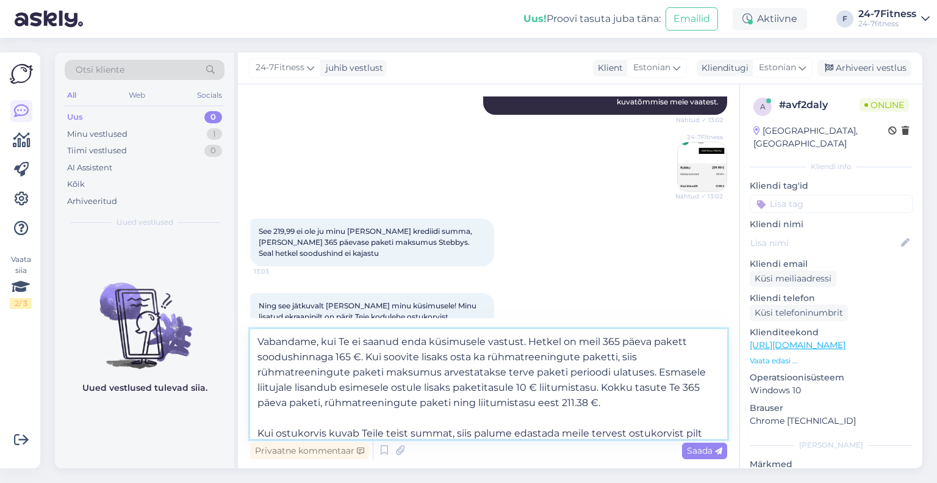
click at [613, 419] on textarea "Vabandame, kui Te ei saanud enda küsimusele vastust. Hetkel on meil 365 päeva p…" at bounding box center [488, 384] width 477 height 110
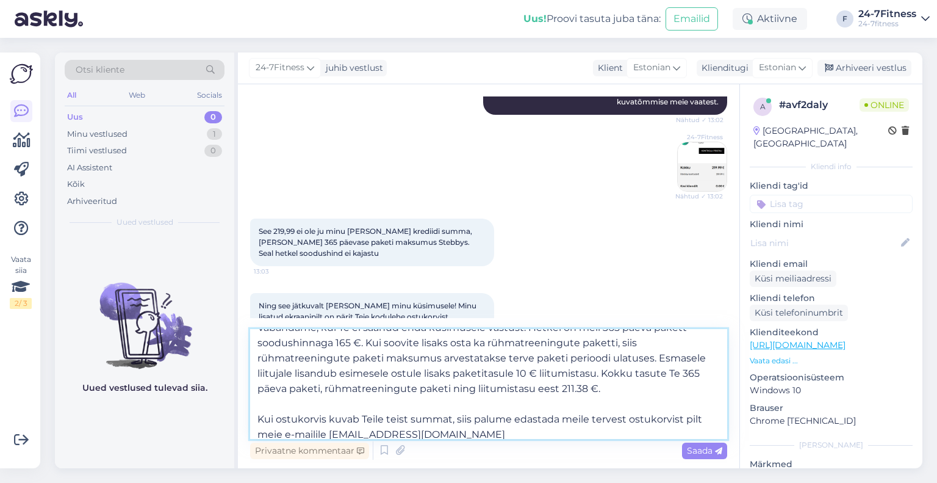
scroll to position [22, 0]
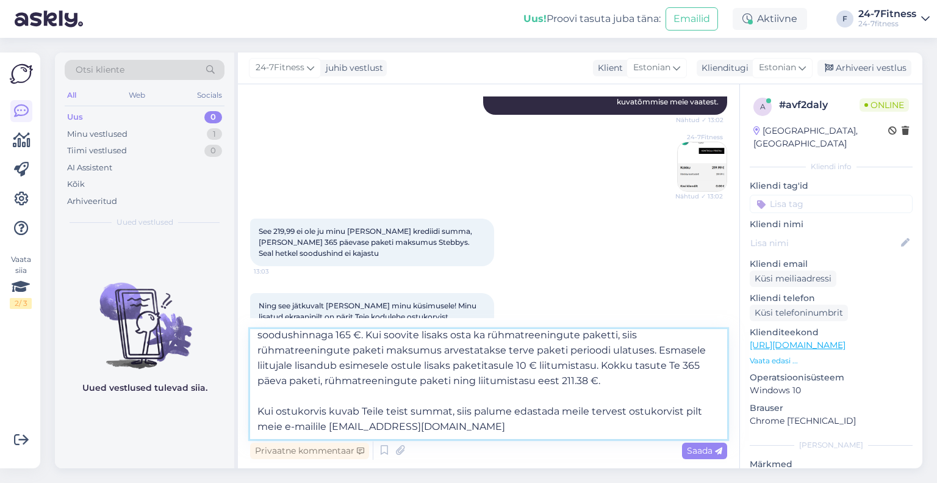
drag, startPoint x: 452, startPoint y: 423, endPoint x: 259, endPoint y: 410, distance: 193.2
click at [256, 410] on textarea "Vabandame, kui Te ei saanud enda küsimusele vastust. Hetkel on meil 365 päeva p…" at bounding box center [488, 384] width 477 height 110
click at [431, 401] on textarea "Vabandame, kui Te ei saanud enda küsimusele vastust. Hetkel on meil 365 päeva p…" at bounding box center [488, 384] width 477 height 110
drag, startPoint x: 388, startPoint y: 409, endPoint x: 256, endPoint y: 416, distance: 131.9
click at [256, 416] on textarea "Vabandame, kui Te ei saanud enda küsimusele vastust. Hetkel on meil 365 päeva p…" at bounding box center [488, 384] width 477 height 110
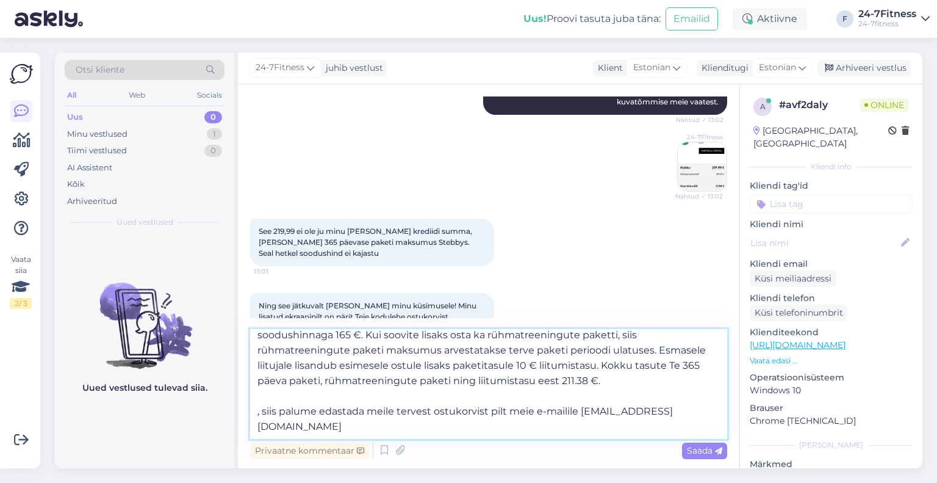
scroll to position [7, 0]
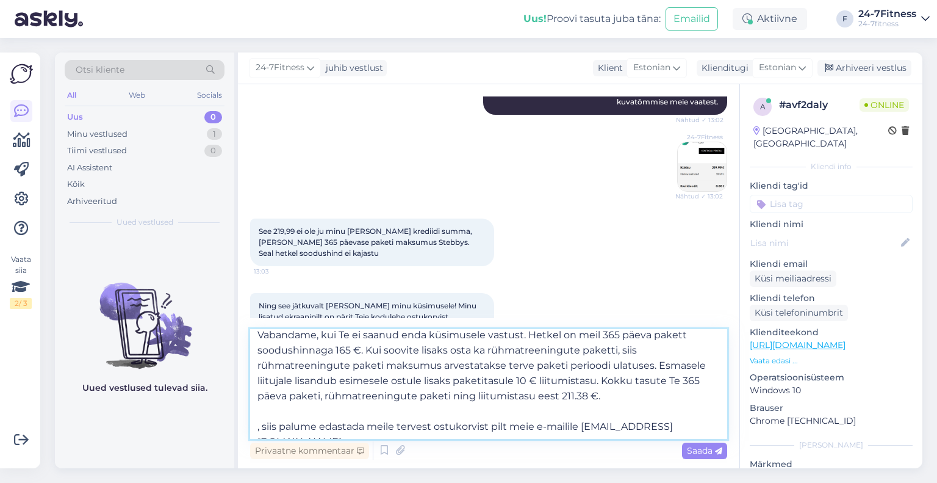
paste textarea "Kui Teie ostukorvis kuvatakse mõni muu summa,"
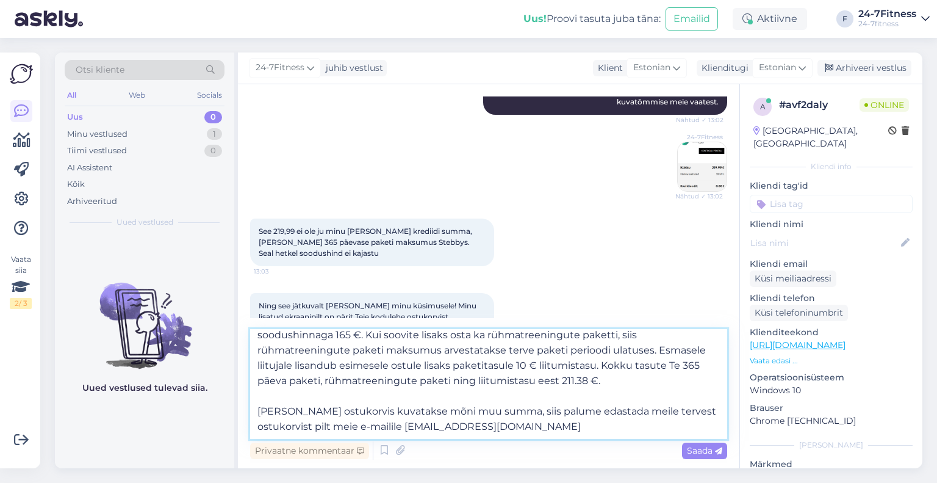
click at [554, 431] on textarea "Vabandame, kui Te ei saanud enda küsimusele vastust. Hetkel on meil 365 päeva p…" at bounding box center [488, 384] width 477 height 110
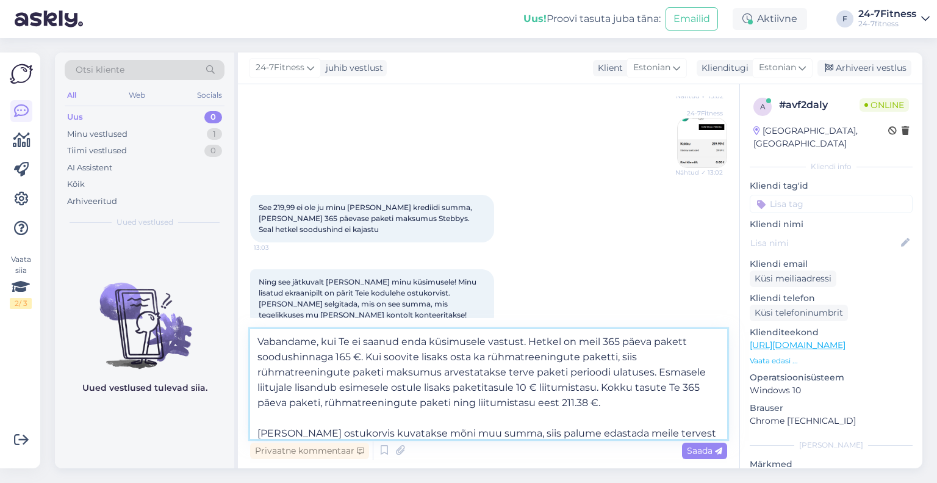
scroll to position [1760, 0]
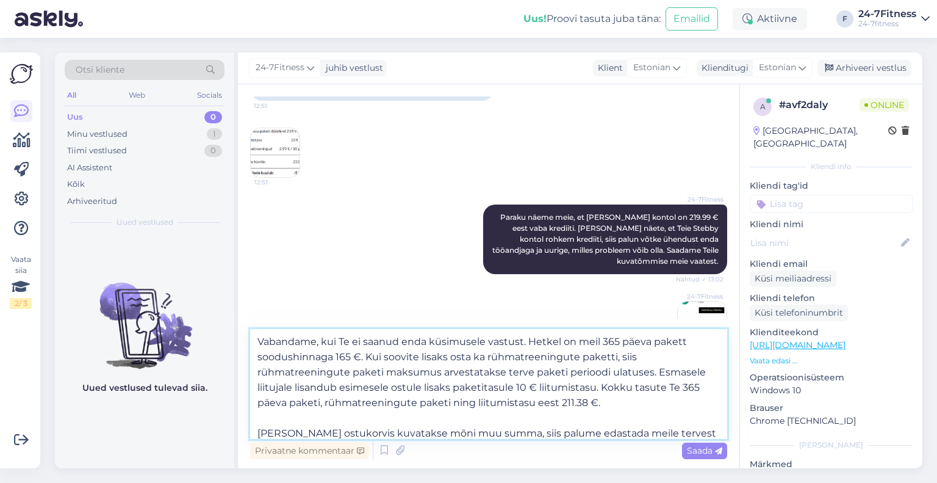
type textarea "Vabandame, kui Te ei saanud enda küsimusele vastust. Hetkel on meil 365 päeva p…"
click at [286, 128] on img at bounding box center [275, 152] width 49 height 49
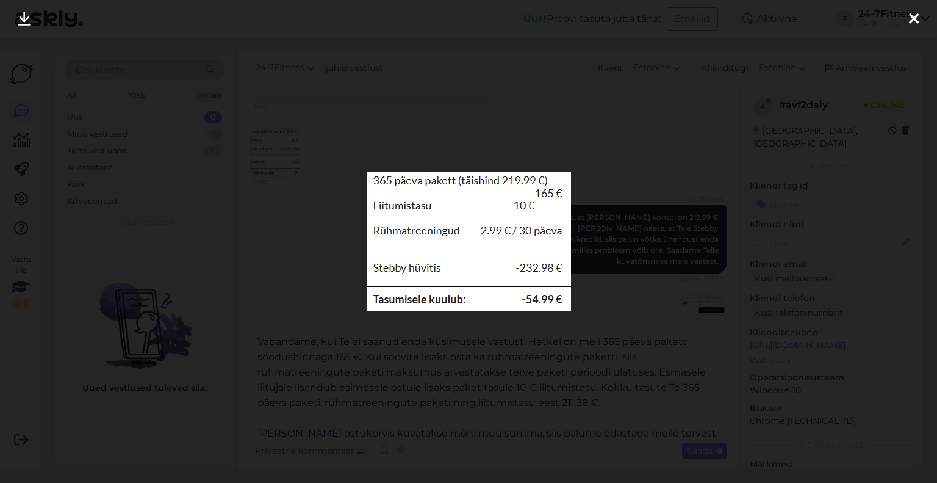
click at [910, 12] on icon at bounding box center [914, 20] width 10 height 16
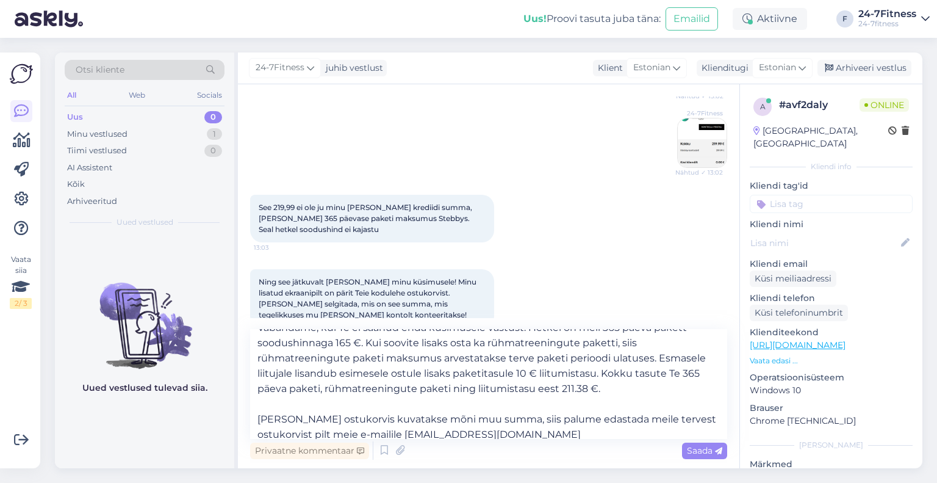
scroll to position [22, 0]
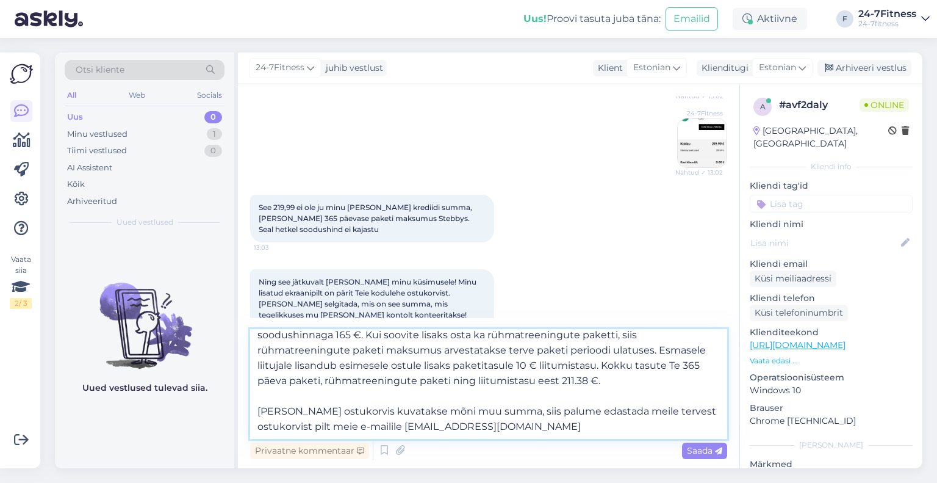
click at [601, 391] on textarea "Vabandame, kui Te ei saanud enda küsimusele vastust. Hetkel on meil 365 päeva p…" at bounding box center [488, 384] width 477 height 110
click at [619, 383] on textarea "Vabandame, kui Te ei saanud enda küsimusele vastust. Hetkel on meil 365 päeva p…" at bounding box center [488, 384] width 477 height 110
click at [691, 451] on span "Saada" at bounding box center [704, 450] width 35 height 11
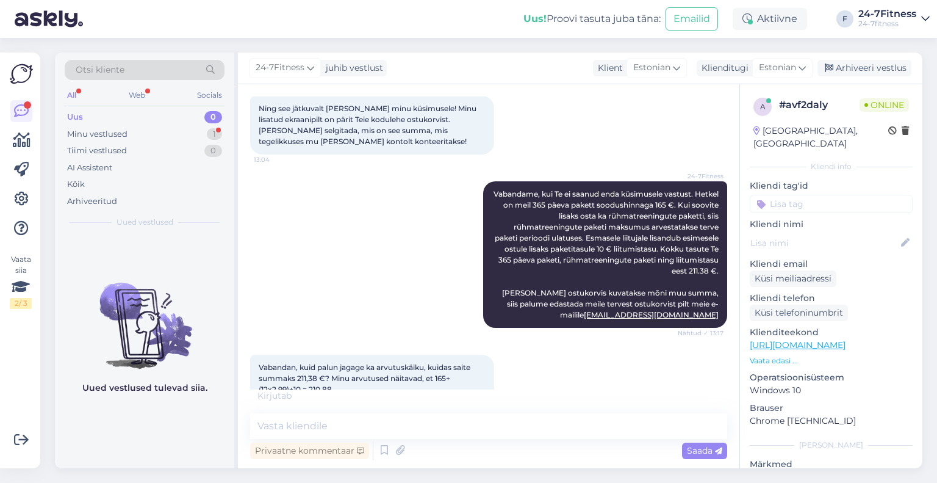
scroll to position [2107, 0]
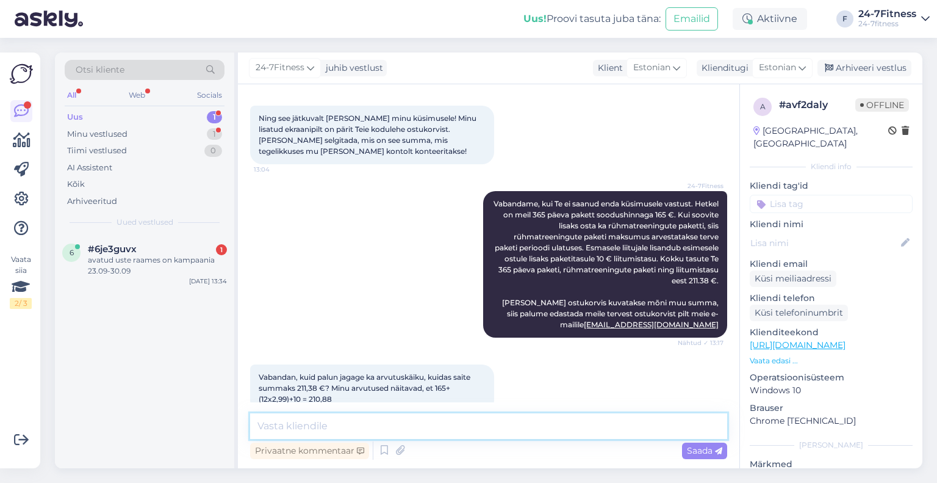
paste textarea "Rühmatreeningute paketi hind arvutatakse valemi järgi:"
paste textarea "2,99 € jagatakse 30-ga ning korrutatakse päevade arvuga. Näiteks 365 päeva pake…"
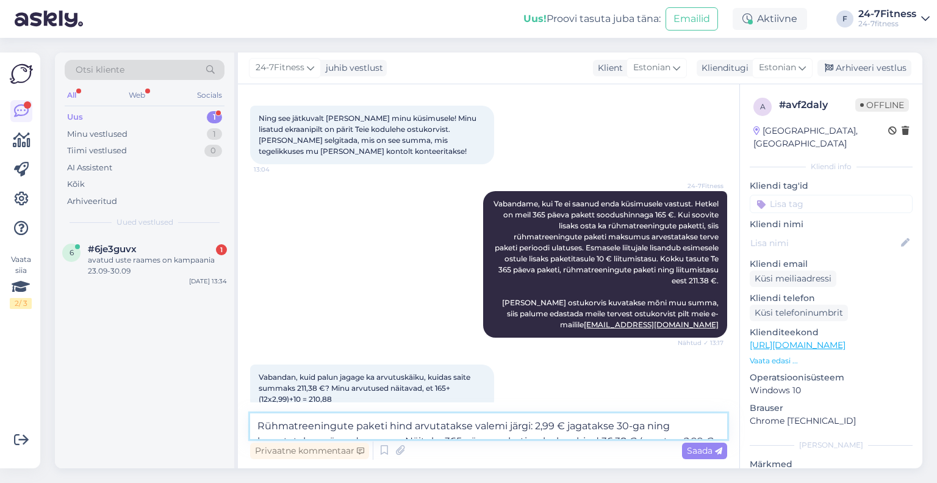
scroll to position [2117, 0]
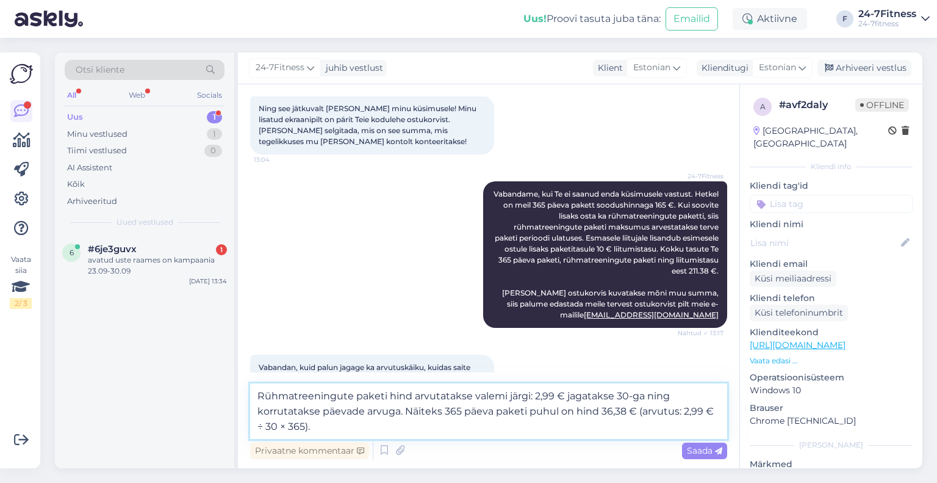
drag, startPoint x: 678, startPoint y: 411, endPoint x: 652, endPoint y: 411, distance: 26.9
click at [652, 411] on textarea "Rühmatreeningute paketi hind arvutatakse valemi järgi: 2,99 € jagatakse 30-ga n…" at bounding box center [488, 411] width 477 height 56
click at [644, 407] on textarea "Rühmatreeningute paketi hind arvutatakse valemi järgi: 2,99 € jagatakse 30-ga n…" at bounding box center [488, 411] width 477 height 56
click at [365, 421] on textarea "Rühmatreeningute paketi hind arvutatakse valemi järgi: 2,99 € jagatakse 30-ga n…" at bounding box center [488, 411] width 477 height 56
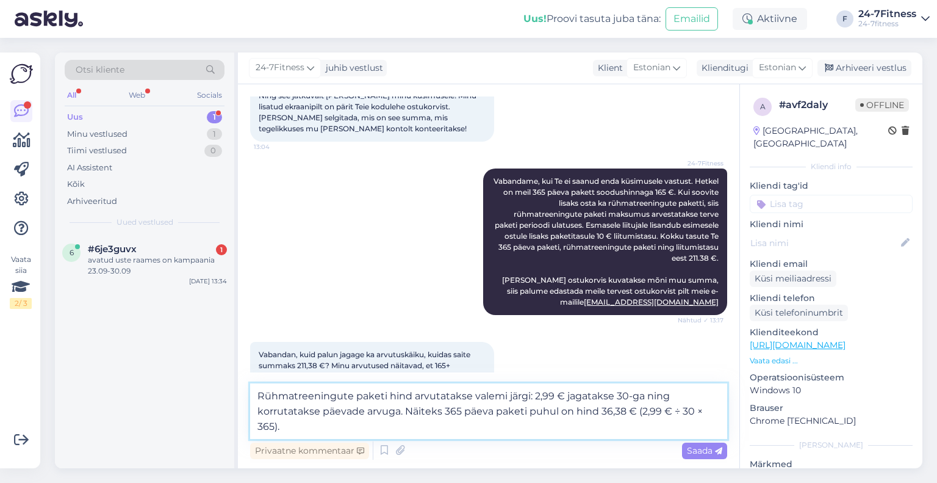
scroll to position [2137, 0]
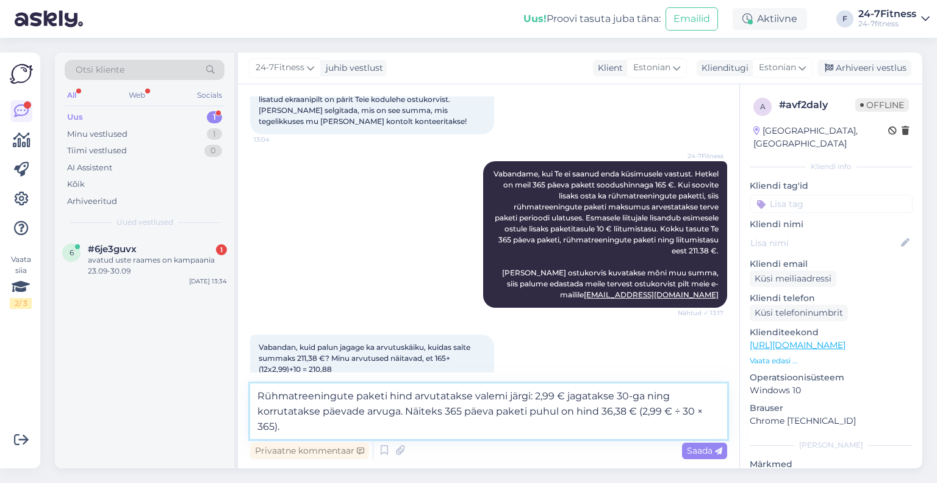
click at [344, 426] on textarea "Rühmatreeningute paketi hind arvutatakse valemi järgi: 2,99 € jagatakse 30-ga n…" at bounding box center [488, 411] width 477 height 56
type textarea "Rühmatreeningute paketi hind arvutatakse valemi järgi: 2,99 € jagatakse 30-ga n…"
click at [416, 437] on textarea "Rühmatreeningute paketi hind arvutatakse valemi järgi: 2,99 € jagatakse 30-ga n…" at bounding box center [488, 411] width 477 height 56
click at [328, 426] on textarea "Rühmatreeningute paketi hind arvutatakse valemi järgi: 2,99 € jagatakse 30-ga n…" at bounding box center [488, 411] width 477 height 56
click at [531, 397] on textarea "Rühmatreeningute paketi hind arvutatakse valemi järgi: 2,99 € jagatakse 30-ga n…" at bounding box center [488, 411] width 477 height 56
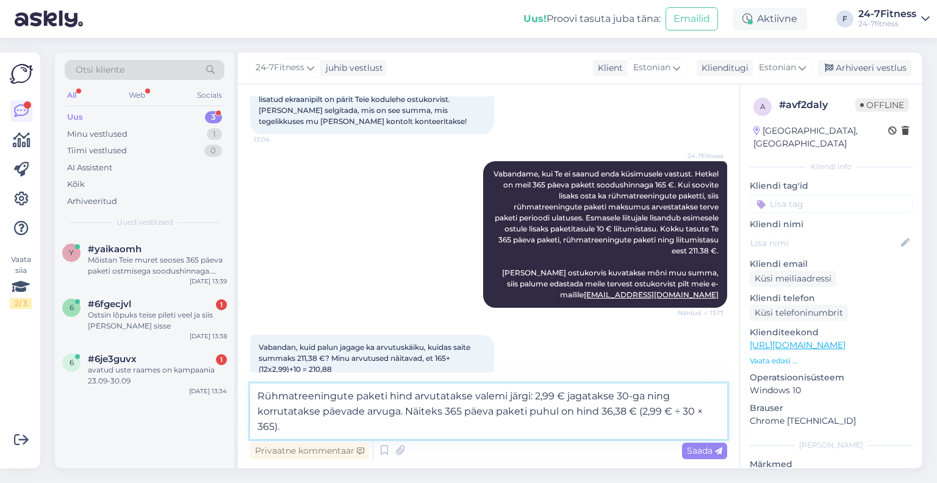
click at [412, 425] on textarea "Rühmatreeningute paketi hind arvutatakse valemi järgi: 2,99 € jagatakse 30-ga n…" at bounding box center [488, 411] width 477 height 56
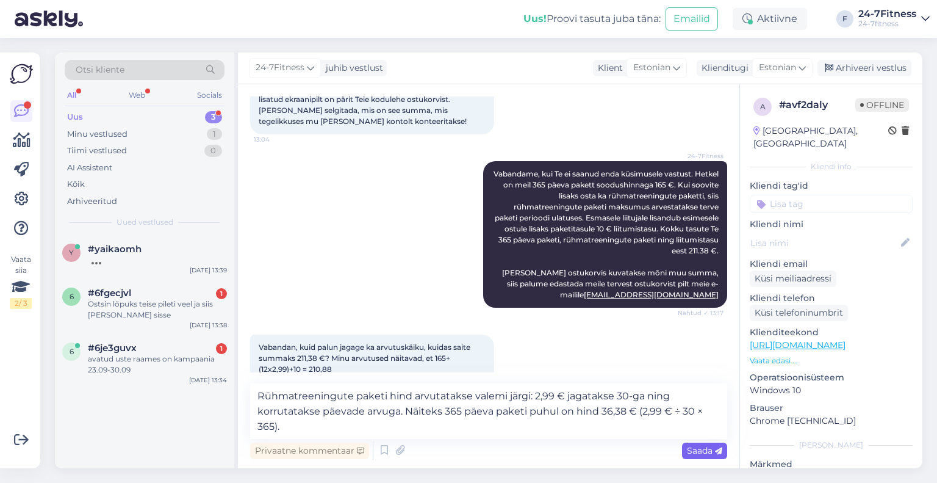
click at [711, 444] on div "Saada" at bounding box center [704, 450] width 45 height 16
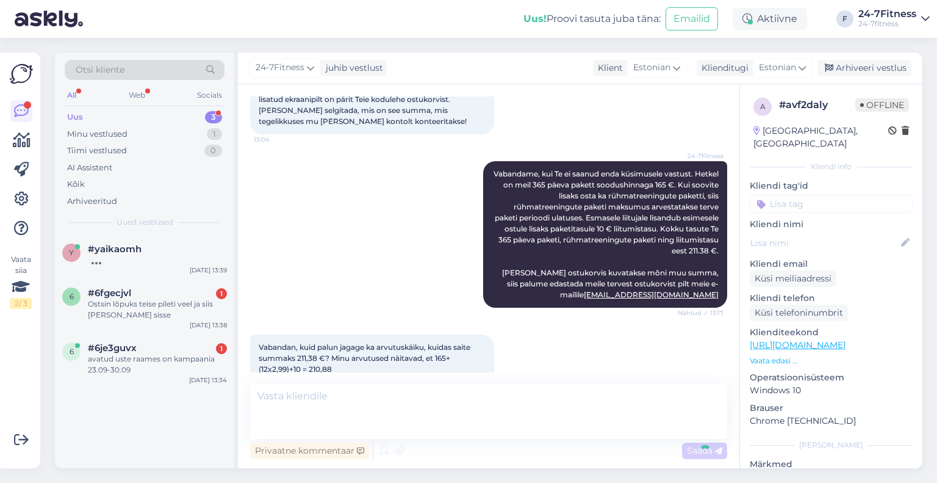
scroll to position [2192, 0]
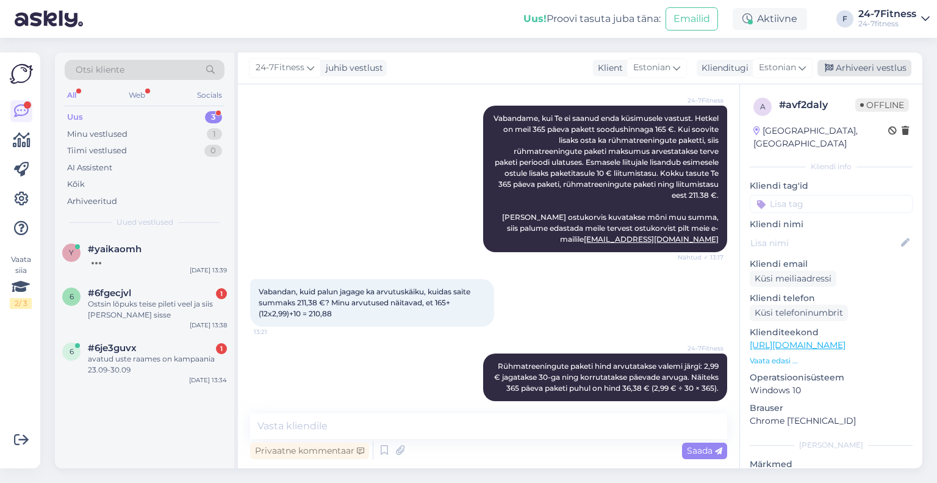
click at [863, 68] on div "Arhiveeri vestlus" at bounding box center [865, 68] width 94 height 16
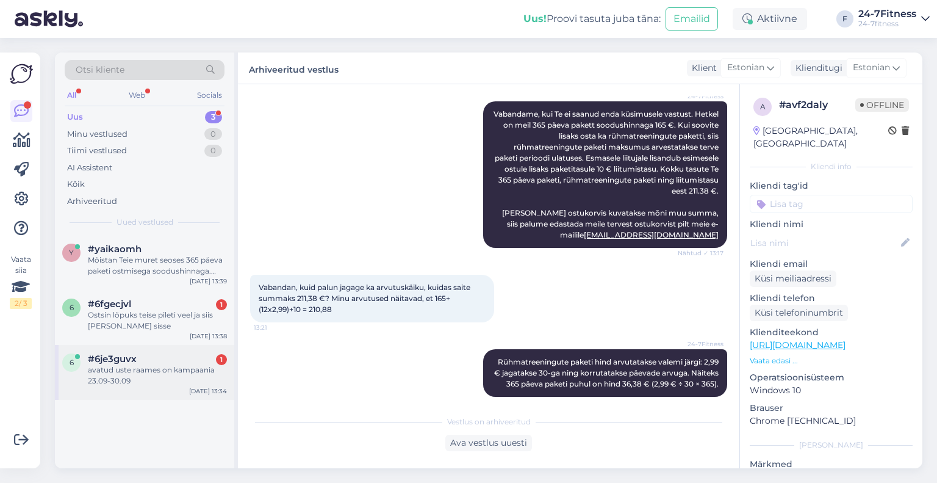
click at [118, 378] on div "avatud uste raames on kampaania 23.09-30.09" at bounding box center [157, 375] width 139 height 22
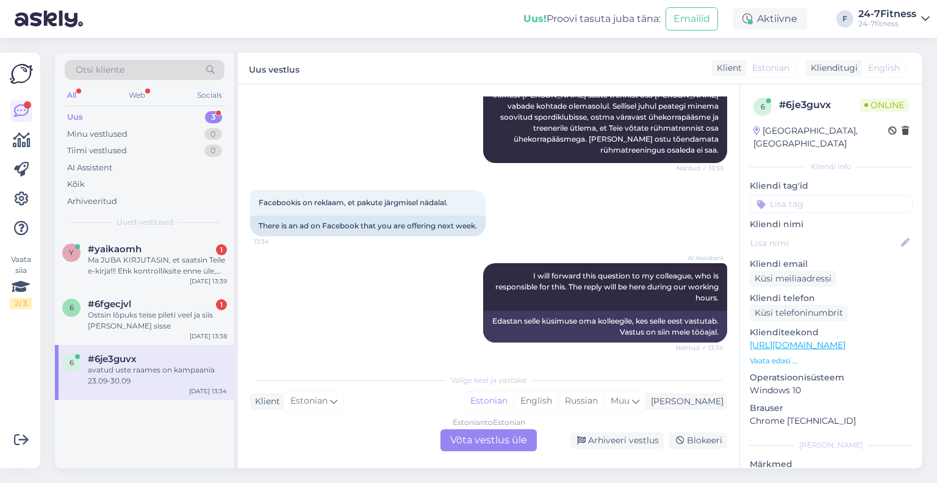
scroll to position [952, 0]
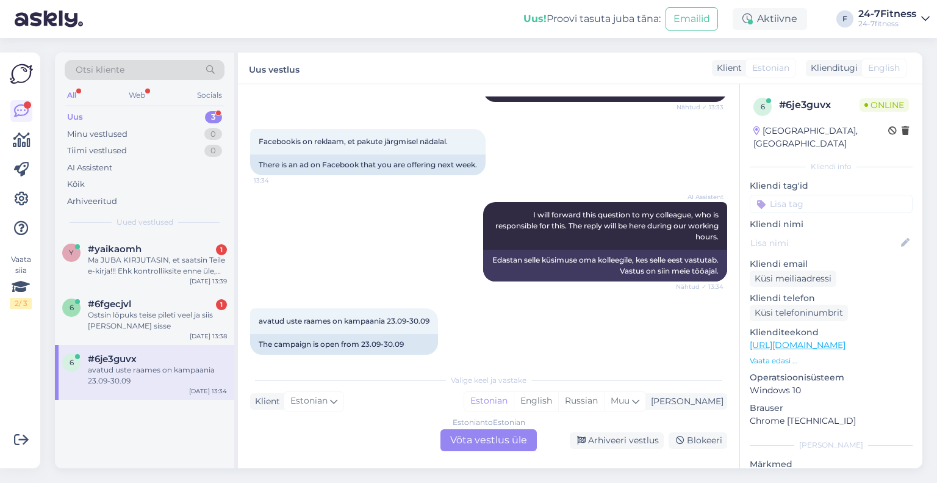
click at [477, 436] on div "Estonian to Estonian Võta vestlus üle" at bounding box center [489, 440] width 96 height 22
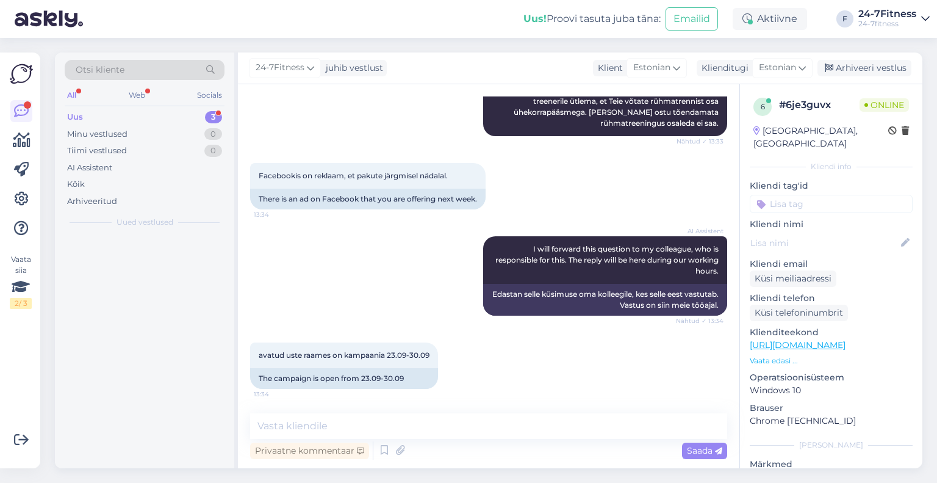
scroll to position [907, 0]
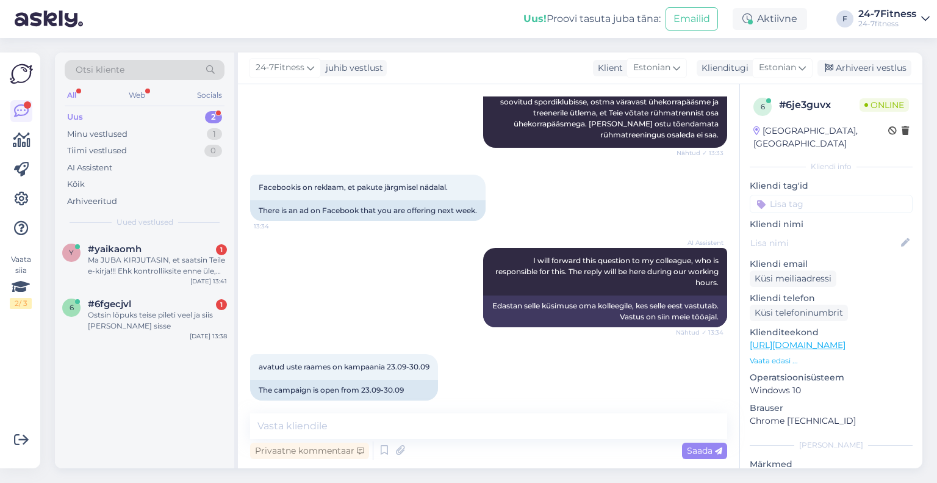
drag, startPoint x: 391, startPoint y: 410, endPoint x: 388, endPoint y: 422, distance: 12.6
click at [390, 414] on div "Vestlus algas Sep 19 2025 Kuidas ma saan konto luua? Sisestan ID kaardi PIN koo…" at bounding box center [489, 276] width 502 height 384
click at [388, 422] on textarea at bounding box center [488, 426] width 477 height 26
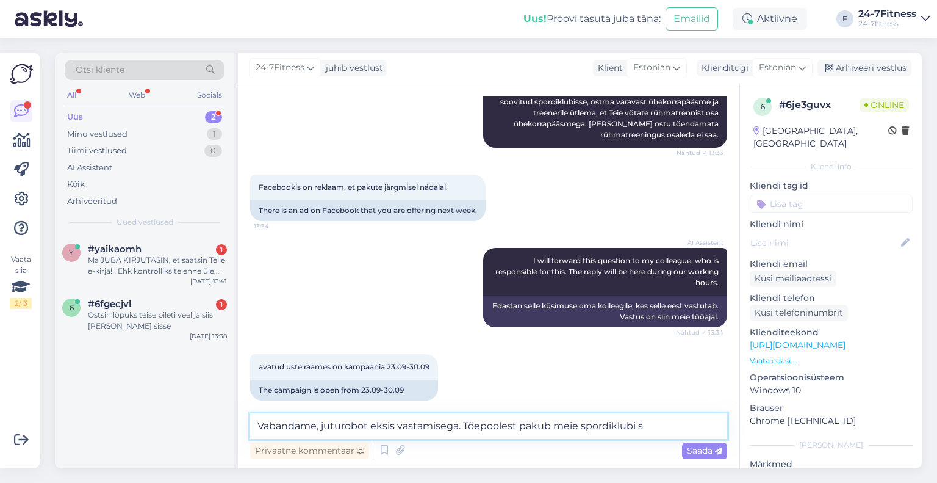
drag, startPoint x: 648, startPoint y: 424, endPoint x: 529, endPoint y: 423, distance: 119.0
click at [529, 423] on textarea "Vabandame, juturobot eksis vastamisega. Tõepoolest pakub meie spordiklubi s" at bounding box center [488, 426] width 477 height 26
paste textarea "Spordinädala raames saab proovitreeningule tulla ajavahemikul 23.09-30.09.2025."
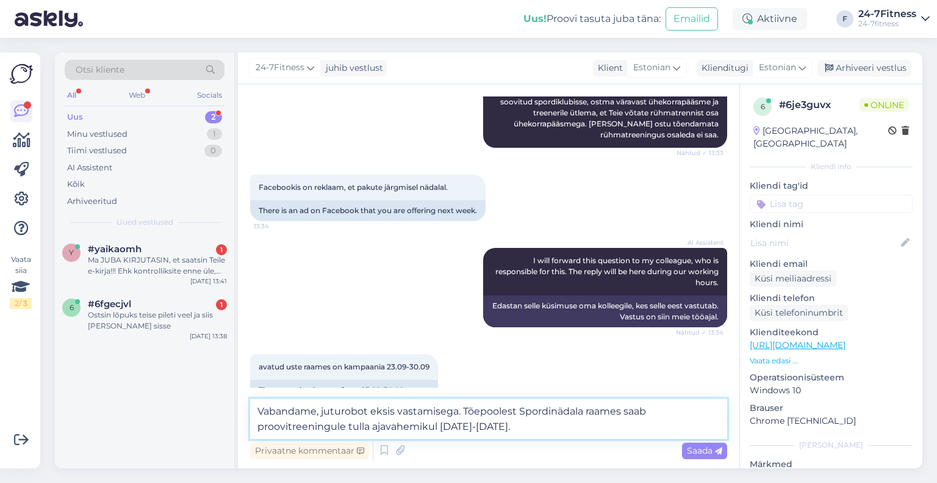
scroll to position [921, 0]
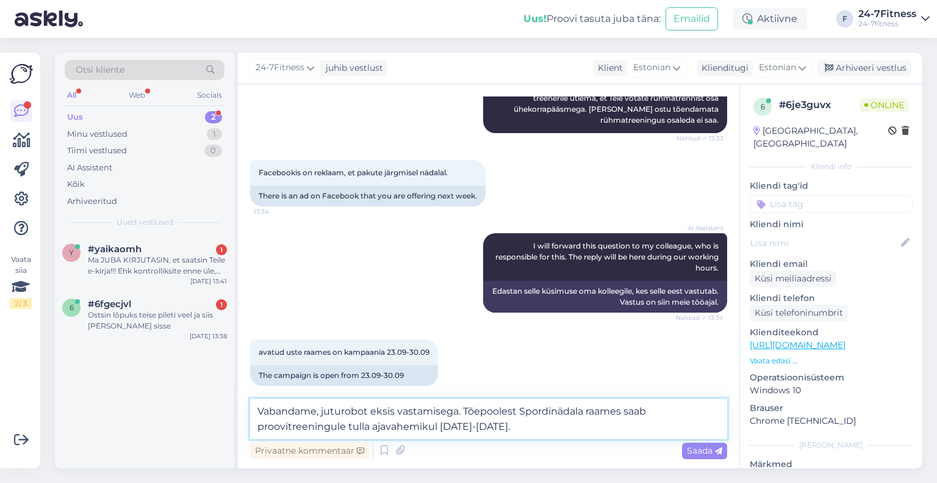
click at [660, 412] on textarea "Vabandame, juturobot eksis vastamisega. Tõepoolest Spordinädala raames saab pro…" at bounding box center [488, 418] width 477 height 40
drag, startPoint x: 500, startPoint y: 426, endPoint x: 479, endPoint y: 426, distance: 20.7
click at [479, 426] on textarea "Vabandame, juturobot eksis vastamisega. Tõepoolest Spordinädala raames saab mei…" at bounding box center [488, 418] width 477 height 40
click at [665, 422] on textarea "Vabandame, juturobot eksis vastamisega. Tõepoolest Spordinädala raames saab mei…" at bounding box center [488, 418] width 477 height 40
paste textarea "Proovitreeningule broneeri ennast meie kodulehel https://www.24-7fitness.ee/tre…"
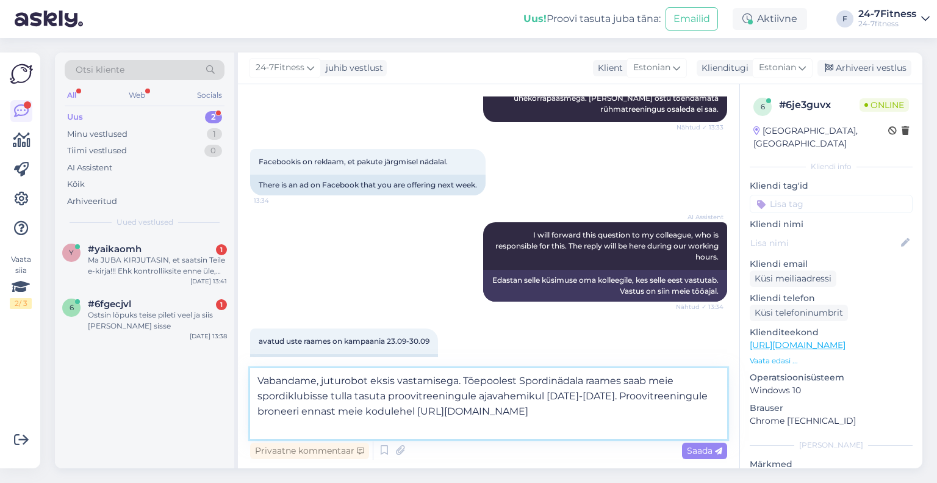
scroll to position [952, 0]
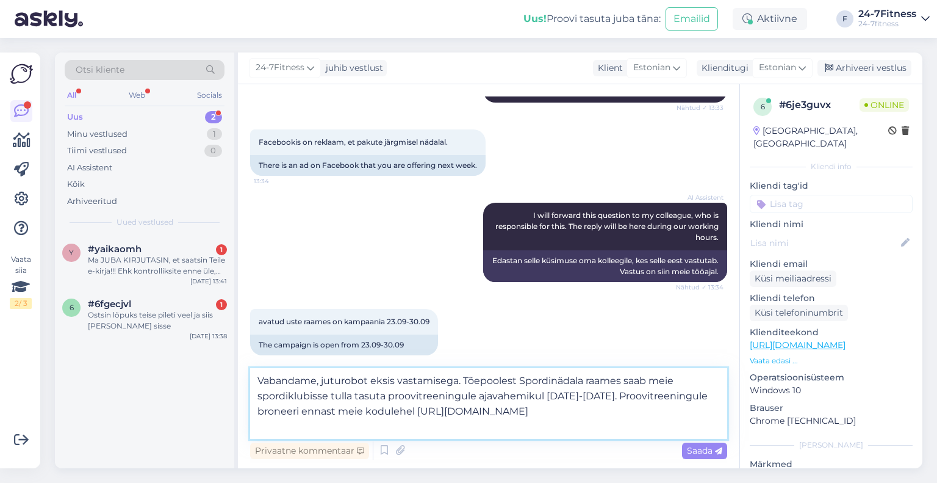
click at [719, 394] on textarea "Vabandame, juturobot eksis vastamisega. Tõepoolest Spordinädala raames saab mei…" at bounding box center [488, 403] width 477 height 71
drag, startPoint x: 401, startPoint y: 409, endPoint x: 394, endPoint y: 411, distance: 7.0
click at [386, 409] on textarea "Vabandame, juturobot eksis vastamisega. Tõepoolest Spordinädala raames saab mei…" at bounding box center [488, 403] width 477 height 71
click at [467, 430] on textarea "Vabandame, juturobot eksis vastamisega. Tõepoolest Spordinädala raames saab mei…" at bounding box center [488, 403] width 477 height 71
type textarea "Vabandame, juturobot eksis vastamisega. Tõepoolest Spordinädala raames saab mei…"
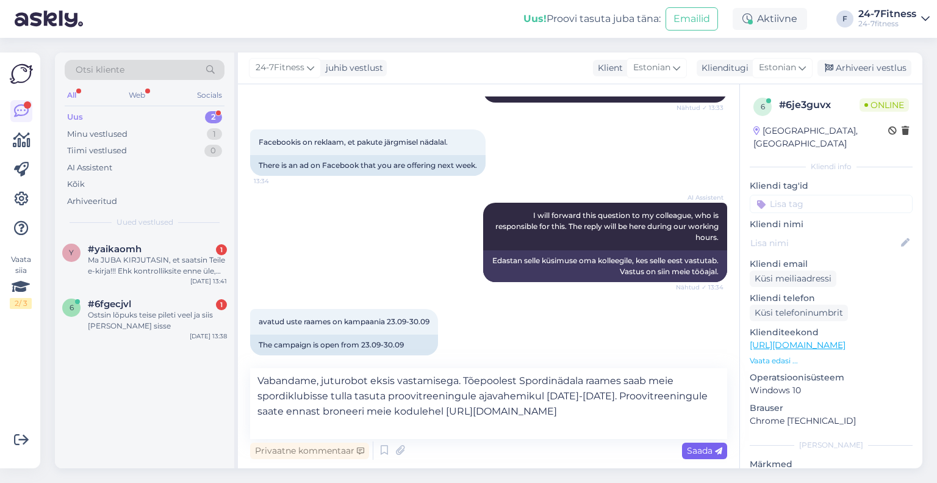
click at [689, 453] on span "Saada" at bounding box center [704, 450] width 35 height 11
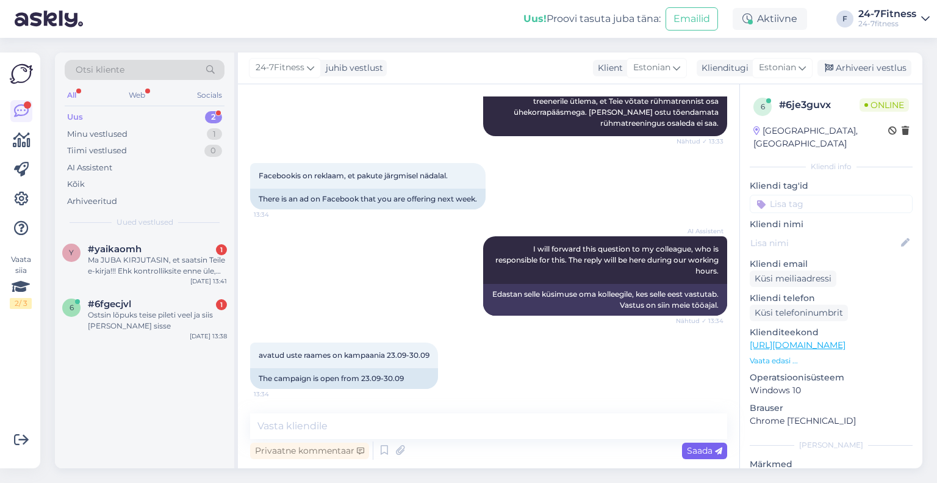
scroll to position [1014, 0]
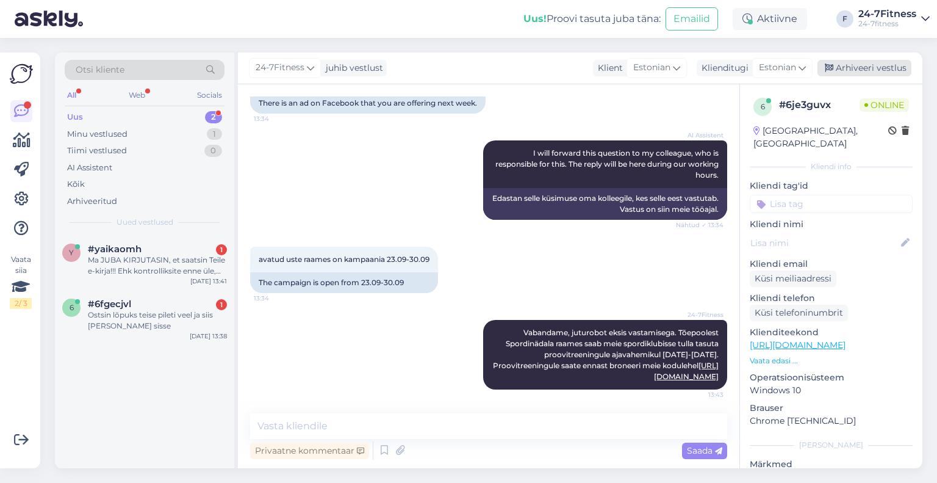
click at [858, 65] on div "Arhiveeri vestlus" at bounding box center [865, 68] width 94 height 16
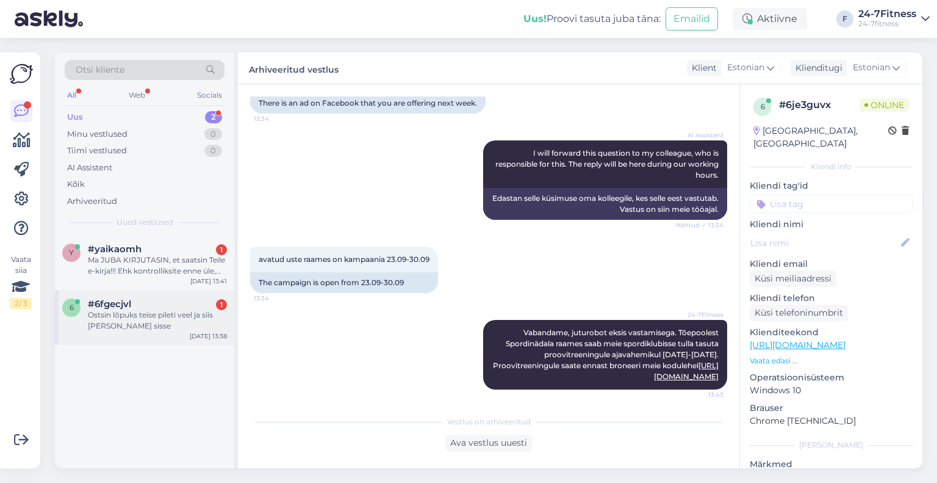
click at [113, 326] on div "Ostsin lõpuks teise pileti veel ja siis sain sisse" at bounding box center [157, 320] width 139 height 22
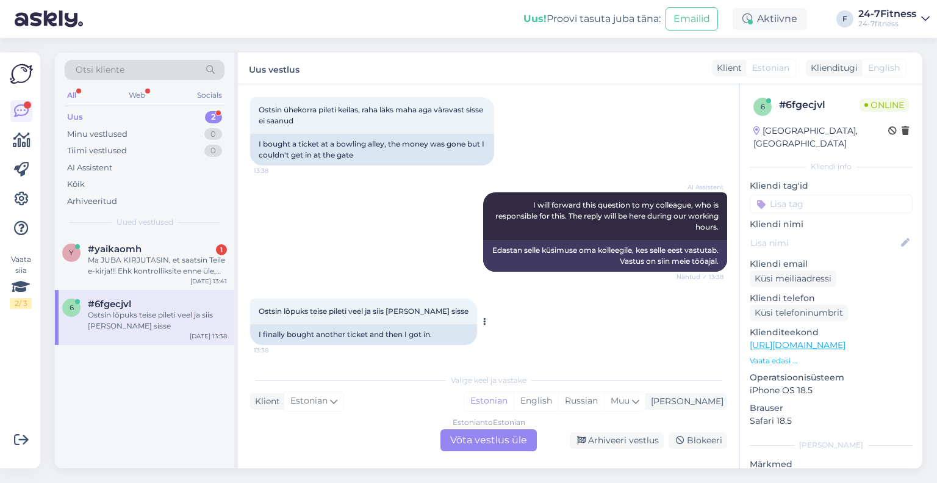
scroll to position [191, 0]
click at [526, 440] on div "Estonian to Estonian Võta vestlus üle" at bounding box center [489, 440] width 96 height 22
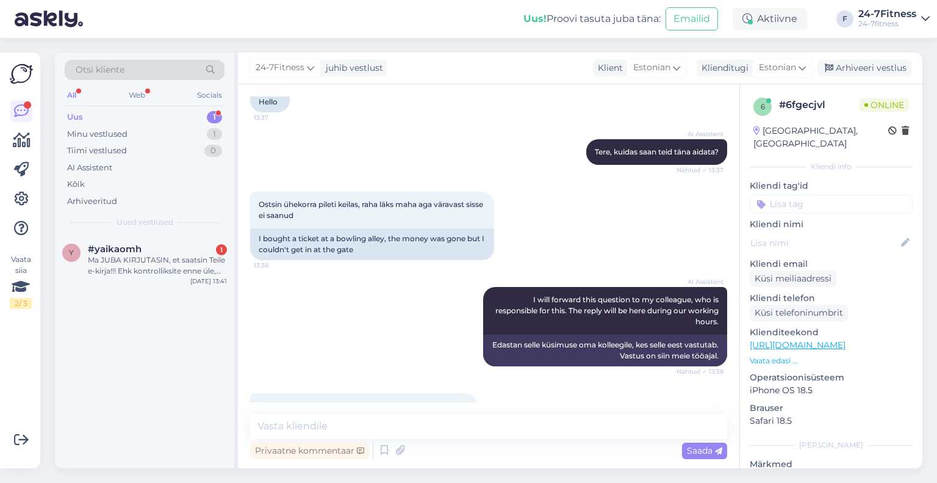
scroll to position [145, 0]
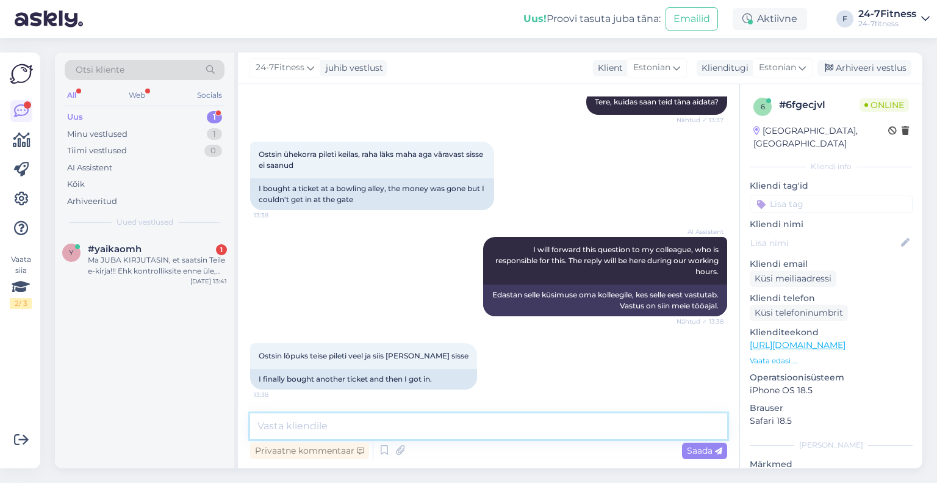
click at [442, 425] on textarea at bounding box center [488, 426] width 477 height 26
paste textarea "Seoses ühe pääsme tagastamisega palume Teil meiega ühendust võtta e-posti teel …"
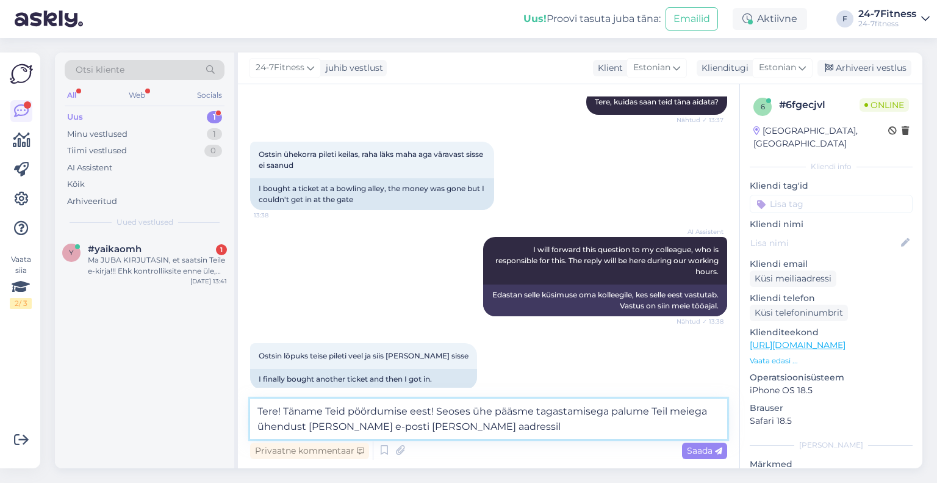
drag, startPoint x: 468, startPoint y: 433, endPoint x: 356, endPoint y: 429, distance: 111.7
click at [356, 429] on textarea "Tere! Täname Teid pöördumise eest! Seoses ühe pääsme tagastamisega palume Teil …" at bounding box center [488, 418] width 477 height 40
paste textarea "info@24-7fitness.ee"
click at [492, 410] on textarea "Tere! Täname Teid pöördumise eest! Seoses ühe pääsme tagastamisega palume Teil …" at bounding box center [488, 418] width 477 height 40
click at [569, 429] on textarea "Tere! Täname Teid pöördumise eest! Seoses ühekorra pääsme tagastamisega palume …" at bounding box center [488, 418] width 477 height 40
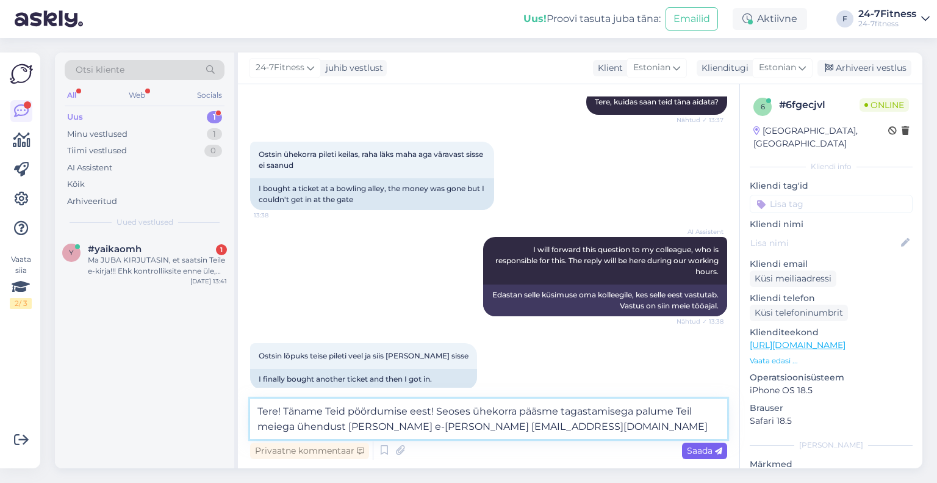
type textarea "Tere! Täname Teid pöördumise eest! Seoses ühekorra pääsme tagastamisega palume …"
click at [697, 451] on span "Saada" at bounding box center [704, 450] width 35 height 11
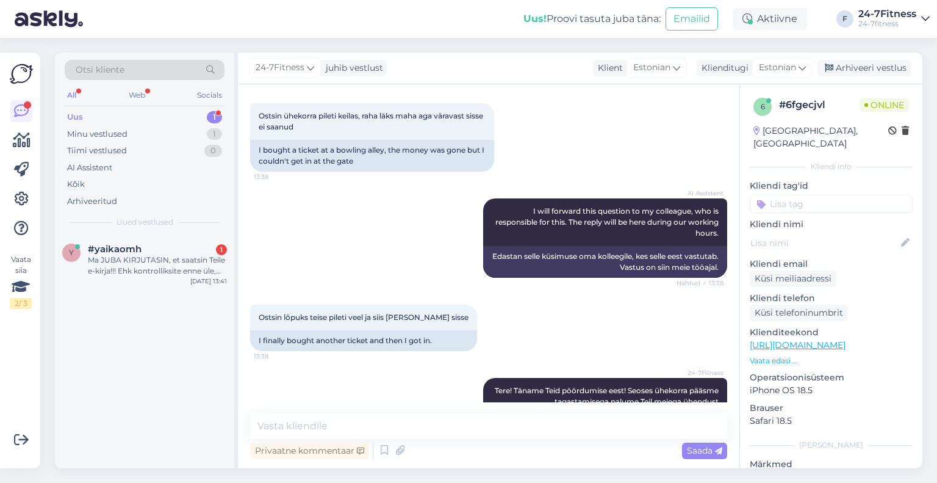
scroll to position [220, 0]
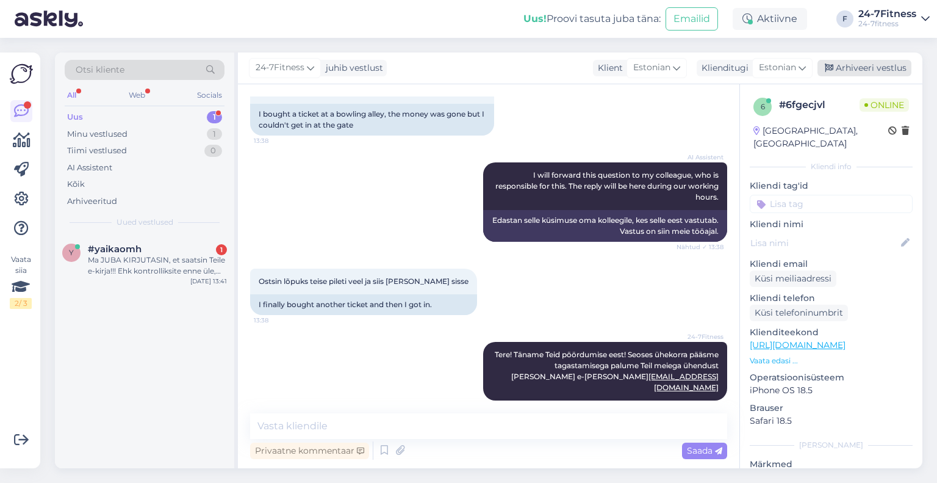
click at [875, 72] on div "Arhiveeri vestlus" at bounding box center [865, 68] width 94 height 16
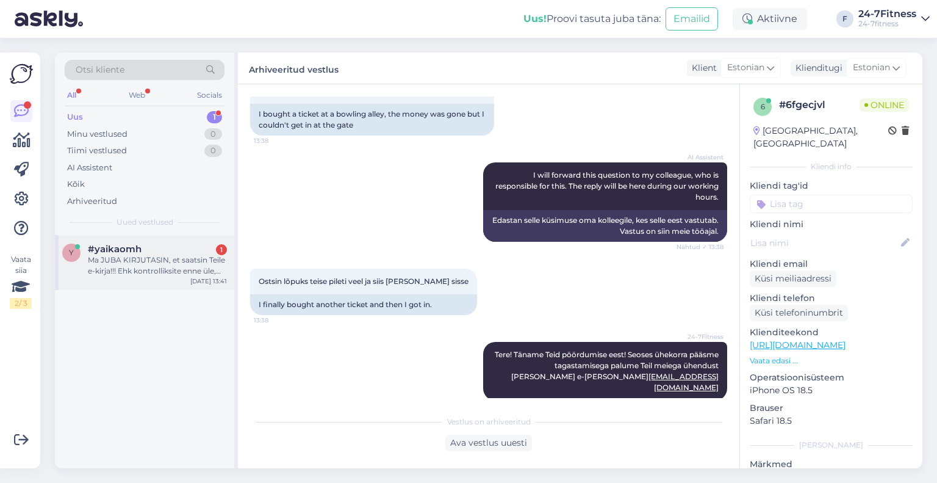
click at [149, 273] on div "Ma JUBA KIRJUTASIN, et saatsin Teile e-kirja!!! Ehk kontrolliksite enne üle, ka…" at bounding box center [157, 265] width 139 height 22
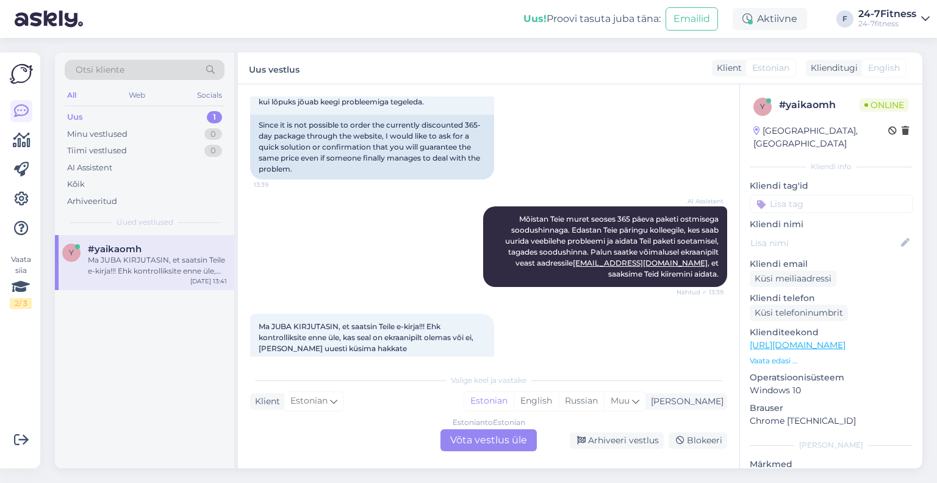
scroll to position [638, 0]
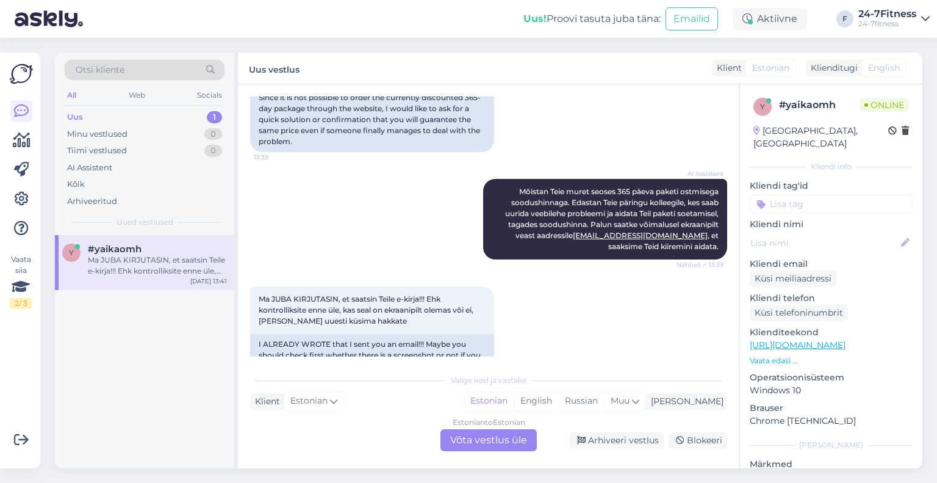
click at [508, 444] on div "Estonian to Estonian Võta vestlus üle" at bounding box center [489, 440] width 96 height 22
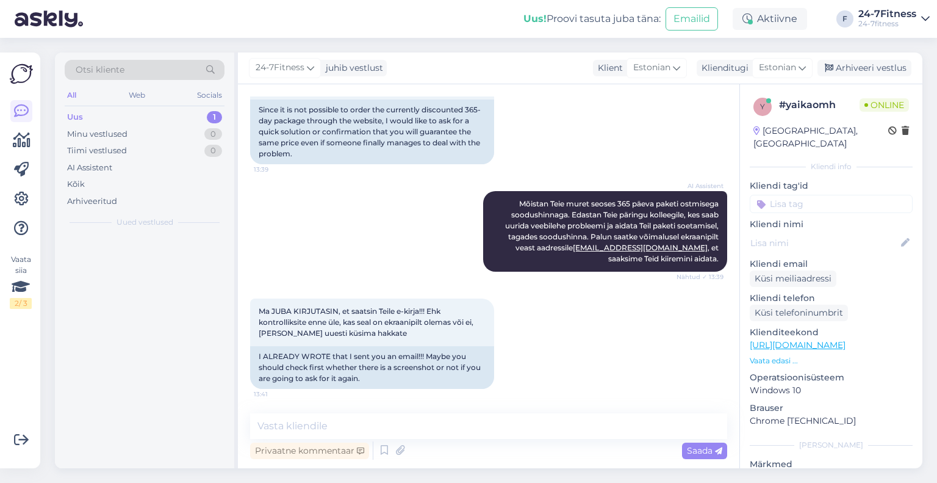
scroll to position [592, 0]
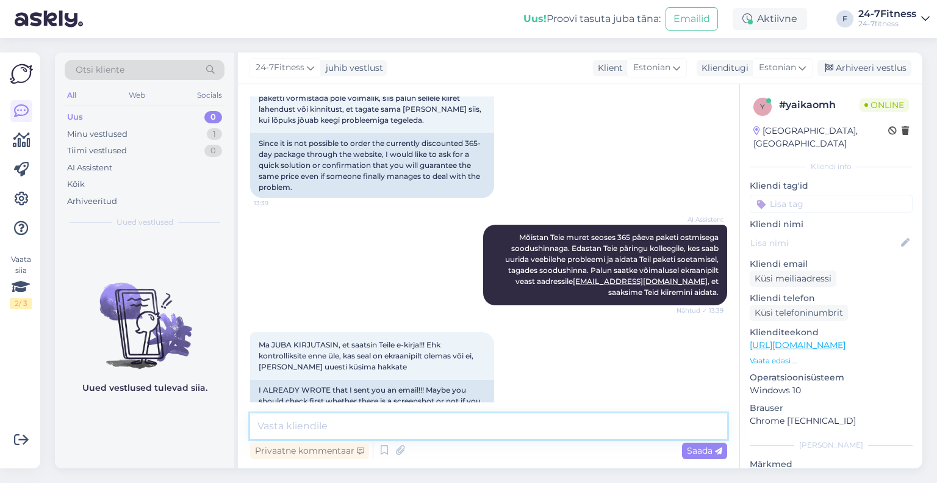
click at [414, 419] on textarea at bounding box center [488, 426] width 477 height 26
type textarea "Täname Teid täpsustuse eest! Vastame Teie e-kirjale esimesel v"
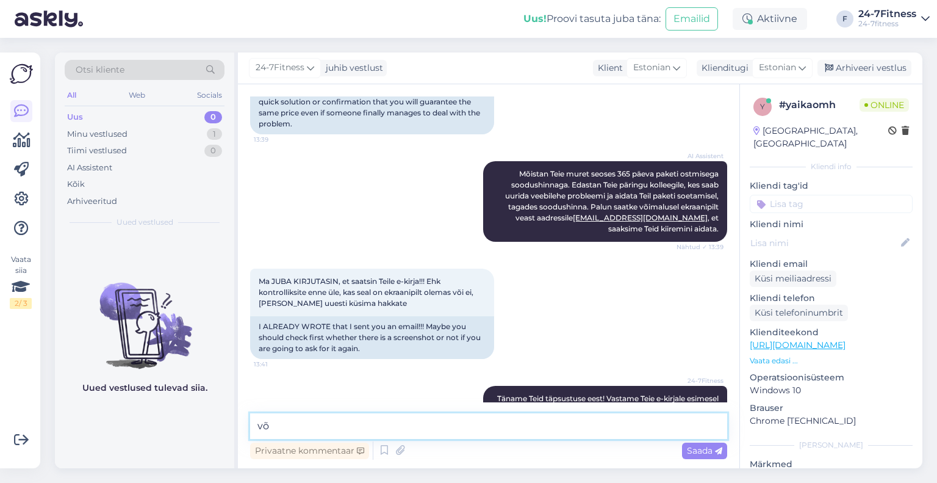
type textarea "v"
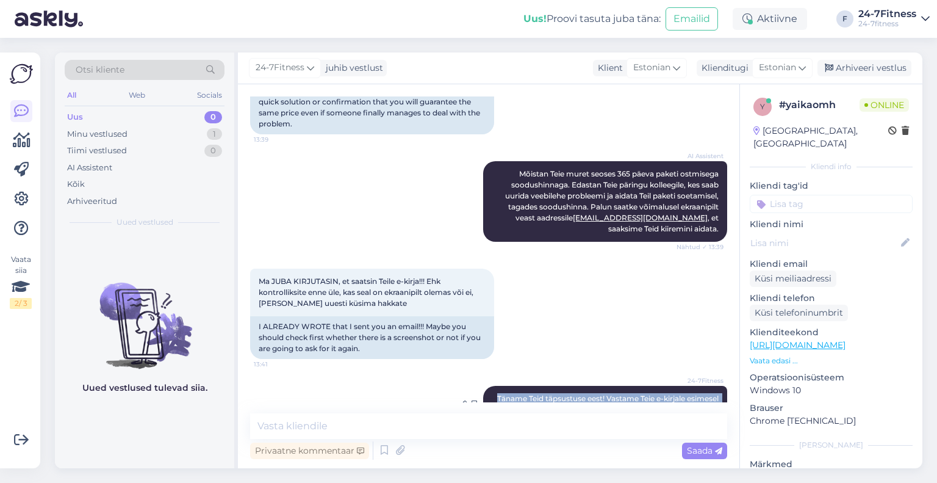
drag, startPoint x: 699, startPoint y: 376, endPoint x: 492, endPoint y: 359, distance: 207.6
click at [492, 386] on div "24-7Fitness Täname Teid täpsustuse eest! Vastame Teie e-kirjale esimesel v 13:52" at bounding box center [605, 404] width 244 height 37
copy span "Täname Teid täpsustuse eest! Vastame Teie e-kirjale esimesel v"
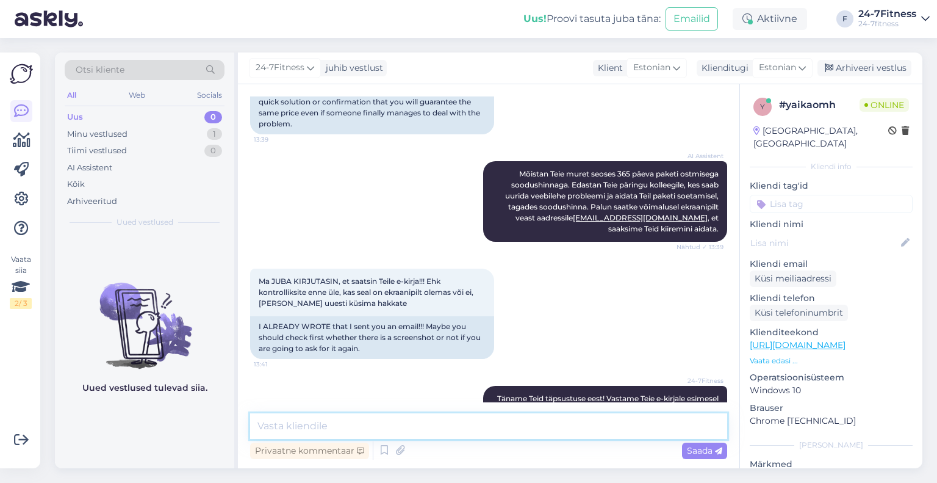
paste textarea "Täname Teid täpsustuse eest! Vastame Teie e-kirjale esimesel v"
type textarea "Täname Teid täpsustuse eest! Vastame Teie e-kirjale esimesel võimalusel."
click at [698, 452] on span "Saada" at bounding box center [704, 450] width 35 height 11
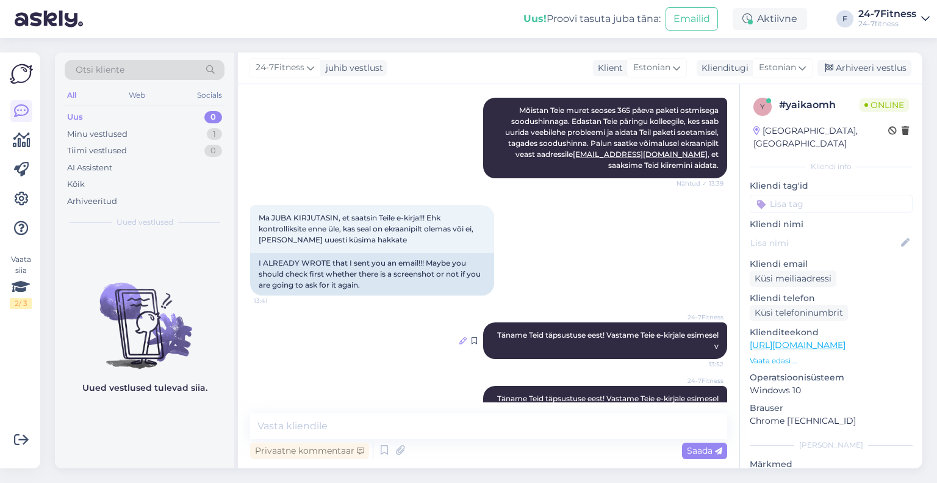
click at [459, 337] on icon at bounding box center [462, 340] width 7 height 7
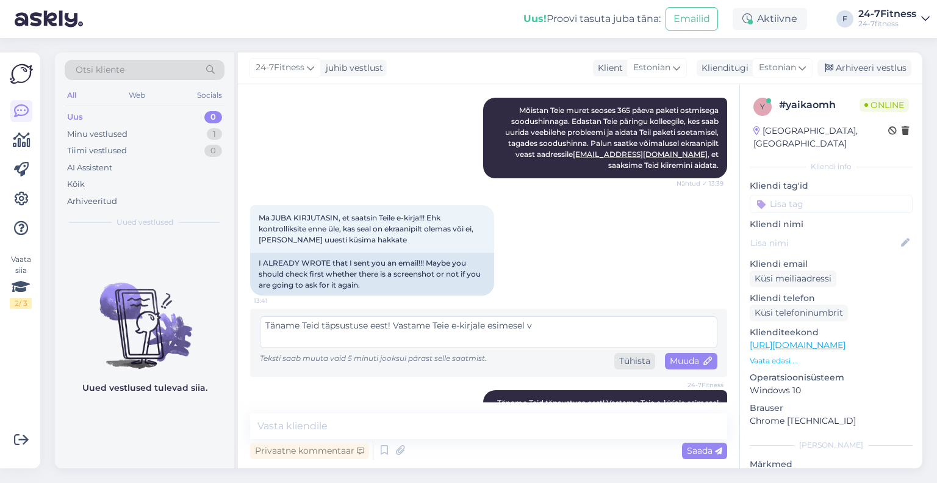
click at [625, 353] on div "Tühista" at bounding box center [634, 361] width 41 height 16
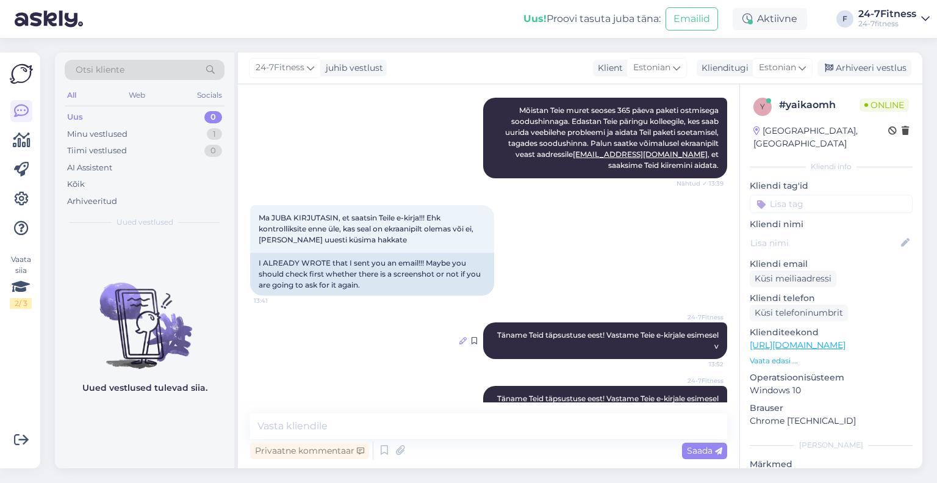
click at [459, 337] on icon at bounding box center [462, 340] width 7 height 7
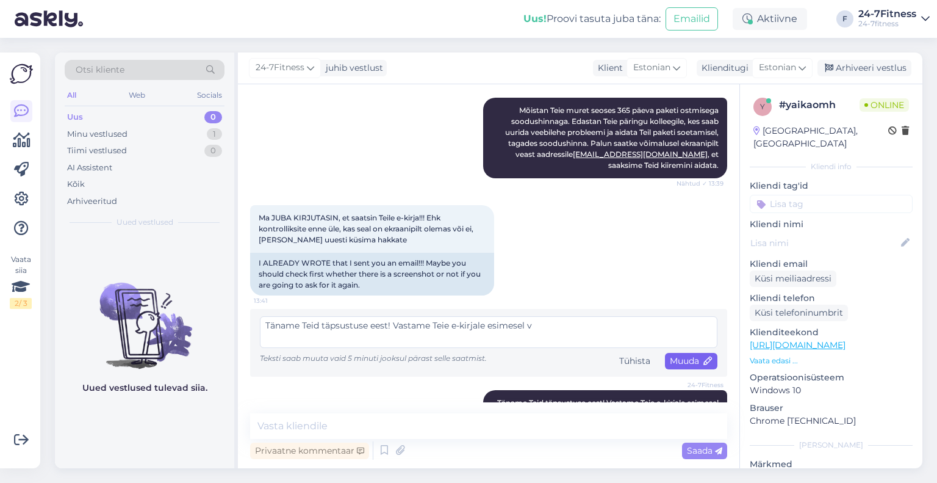
click at [671, 355] on span "Muuda" at bounding box center [691, 360] width 43 height 11
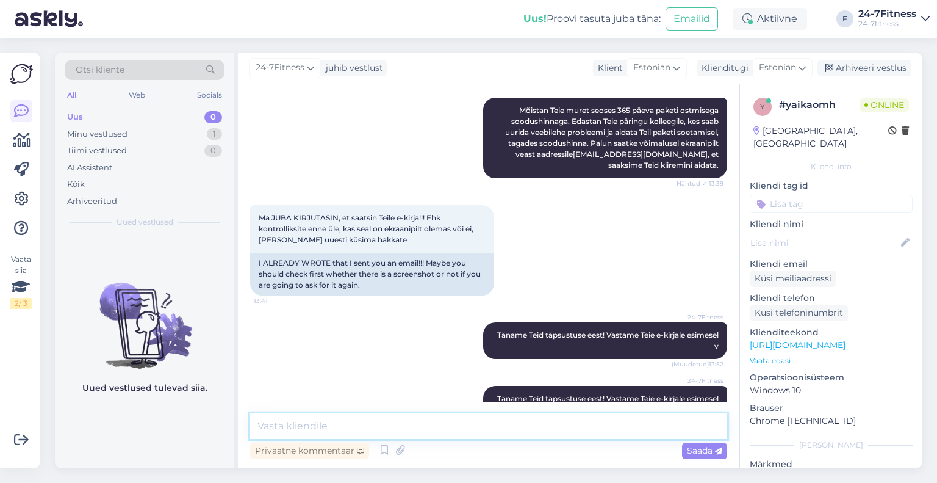
click at [435, 429] on textarea at bounding box center [488, 426] width 477 height 26
click at [871, 63] on div "Arhiveeri vestlus" at bounding box center [865, 68] width 94 height 16
